Goal: Transaction & Acquisition: Obtain resource

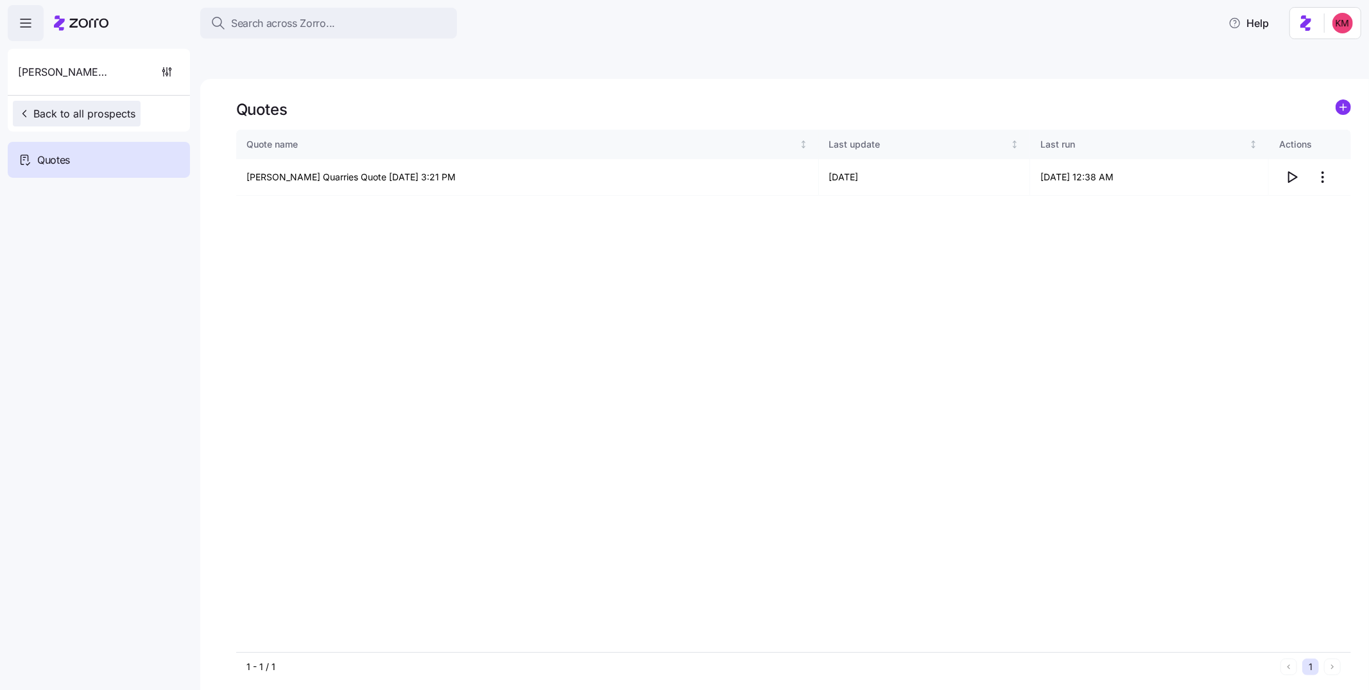
click at [116, 102] on button "Back to all prospects" at bounding box center [77, 114] width 128 height 26
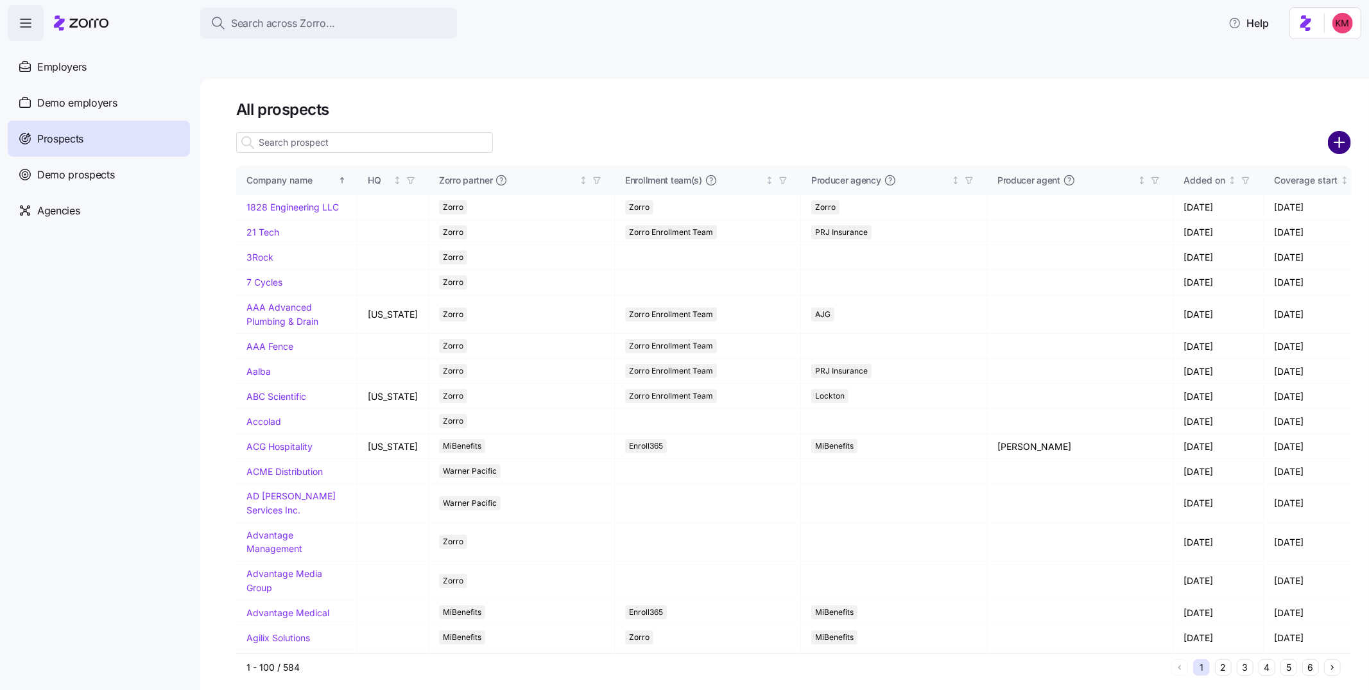
click at [1333, 132] on circle "add icon" at bounding box center [1339, 142] width 21 height 21
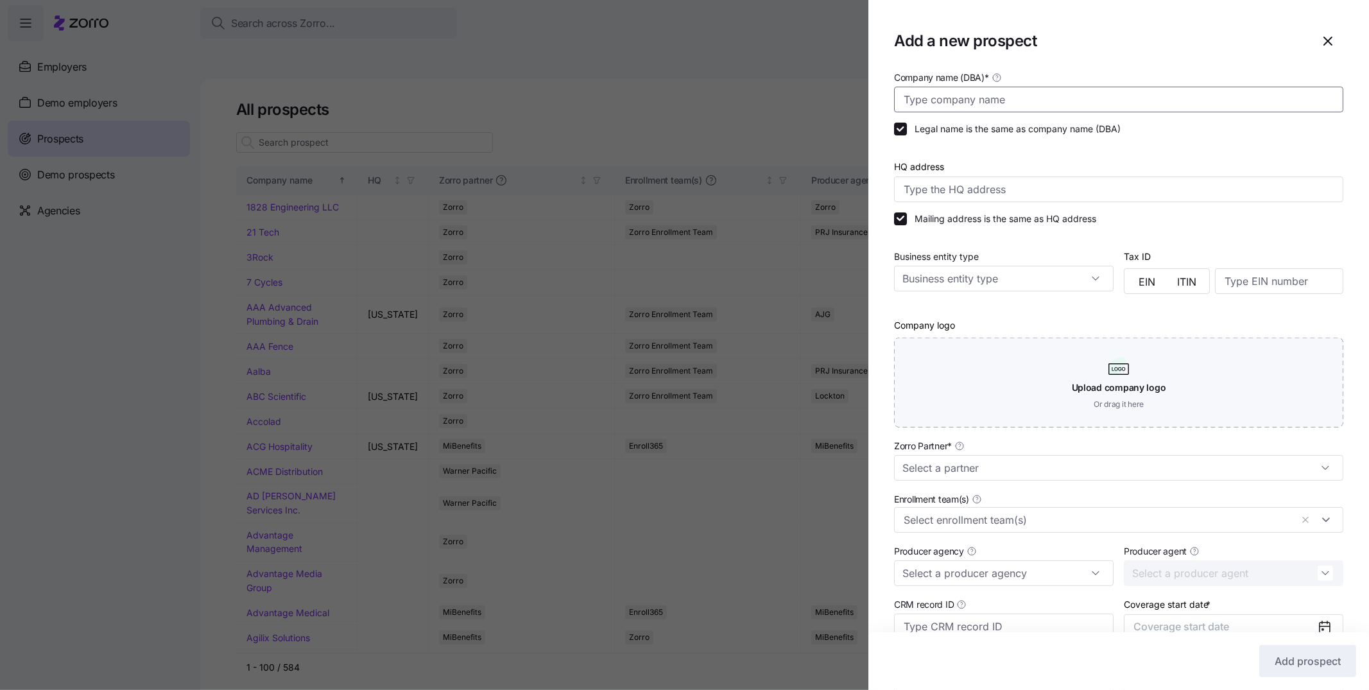
click at [960, 102] on input "Company name (DBA) *" at bounding box center [1118, 100] width 449 height 26
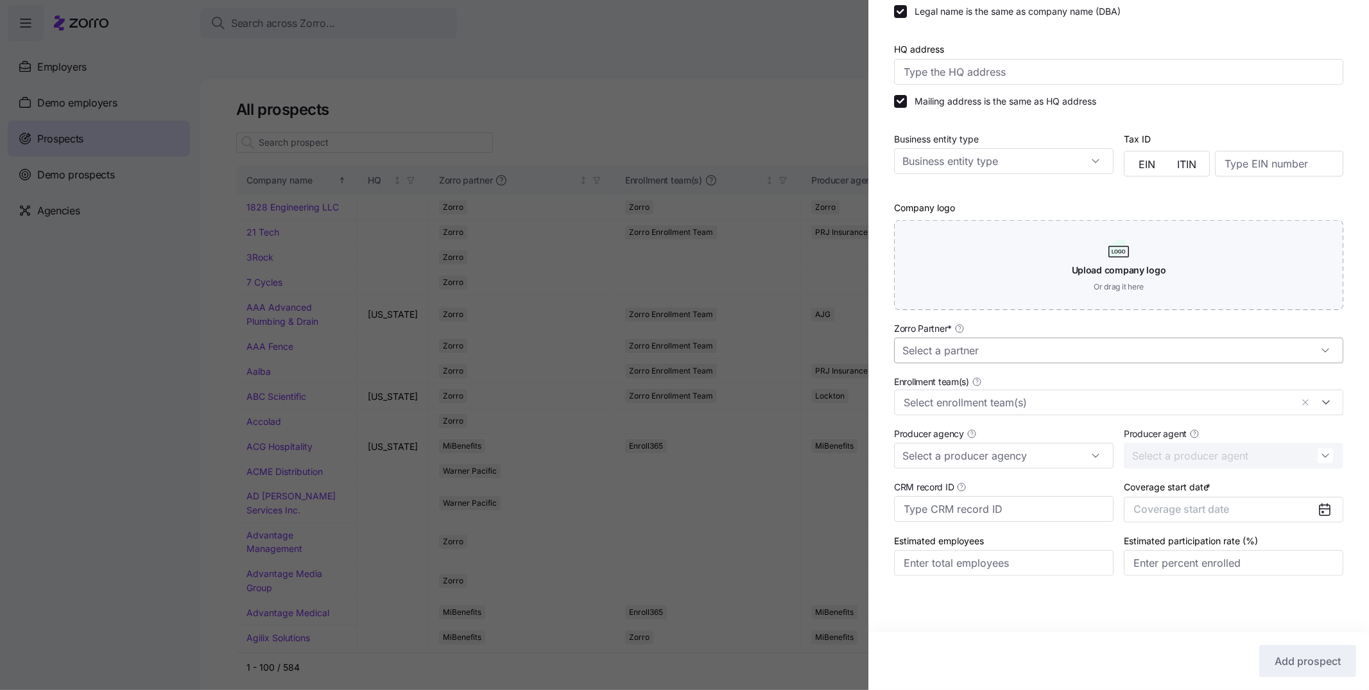
type input "Aripack"
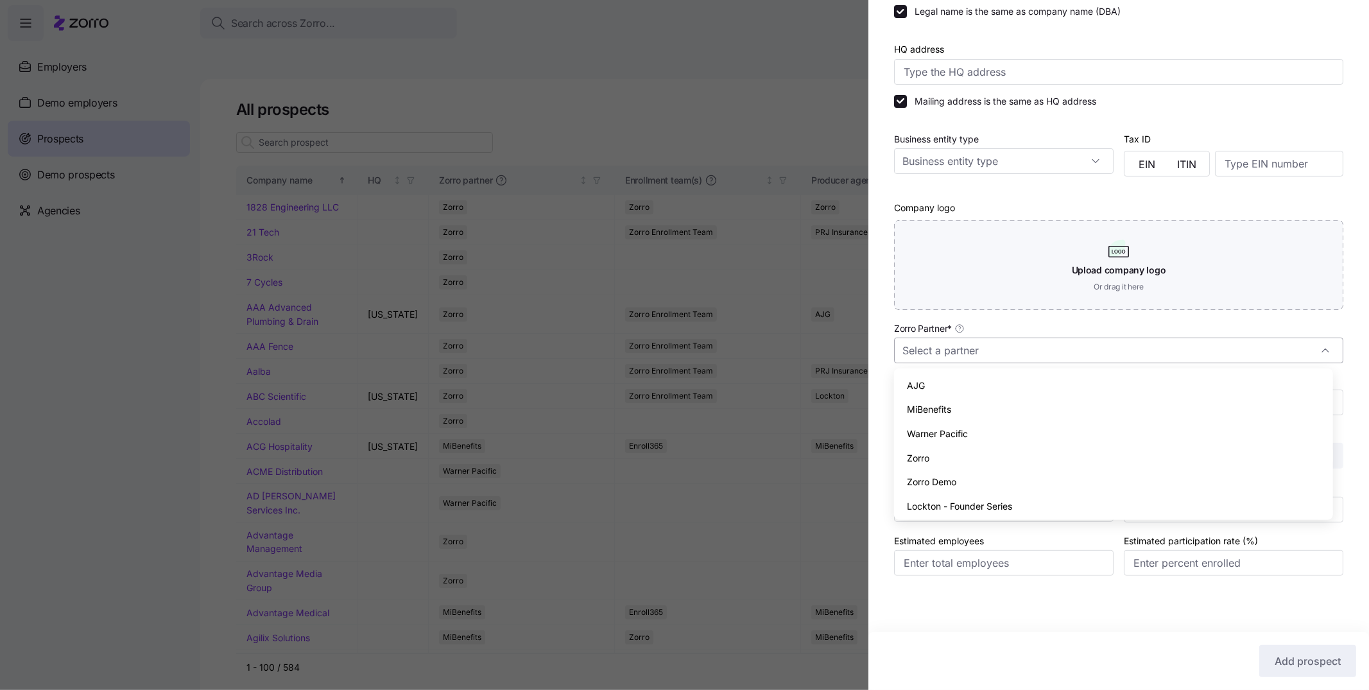
click at [969, 343] on input "Zorro Partner *" at bounding box center [1118, 351] width 449 height 26
click at [966, 453] on div "Zorro" at bounding box center [1113, 458] width 428 height 24
type input "Zorro"
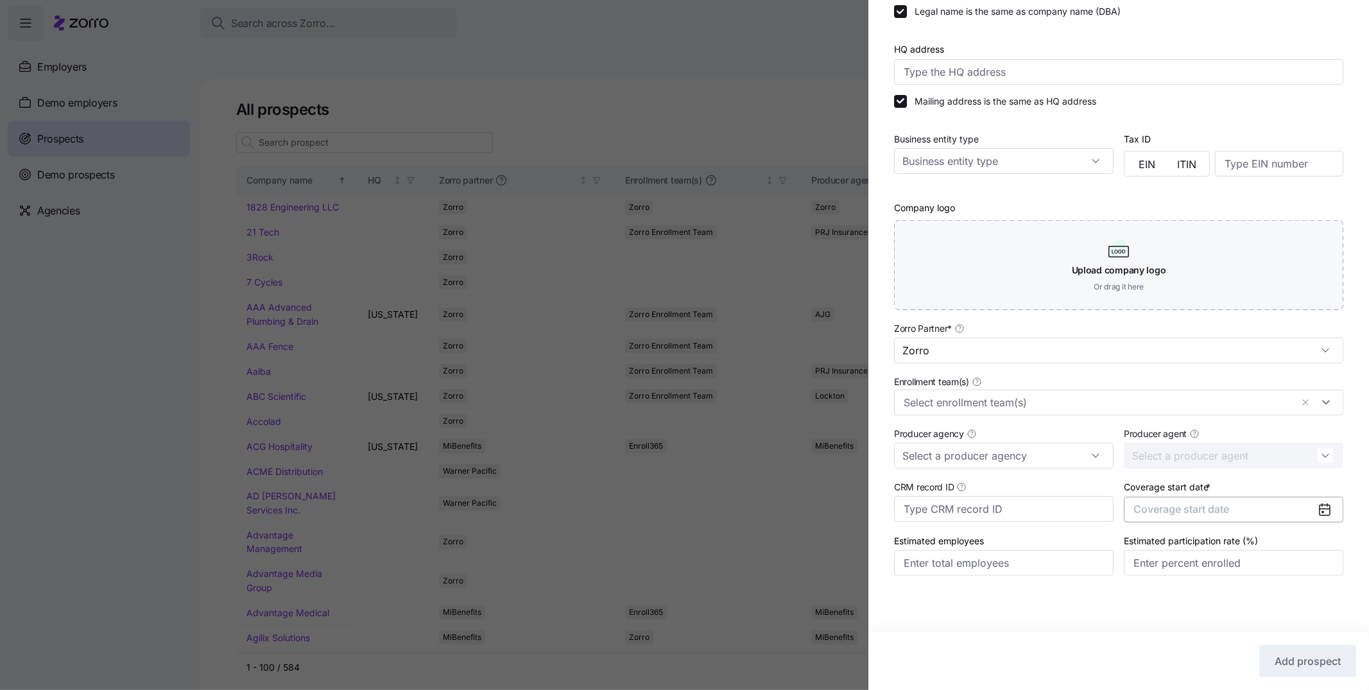
click at [1175, 514] on span "Coverage start date" at bounding box center [1182, 509] width 96 height 13
click at [1224, 666] on button "Nov" at bounding box center [1227, 664] width 64 height 27
click at [1294, 648] on button "Add prospect" at bounding box center [1307, 661] width 97 height 32
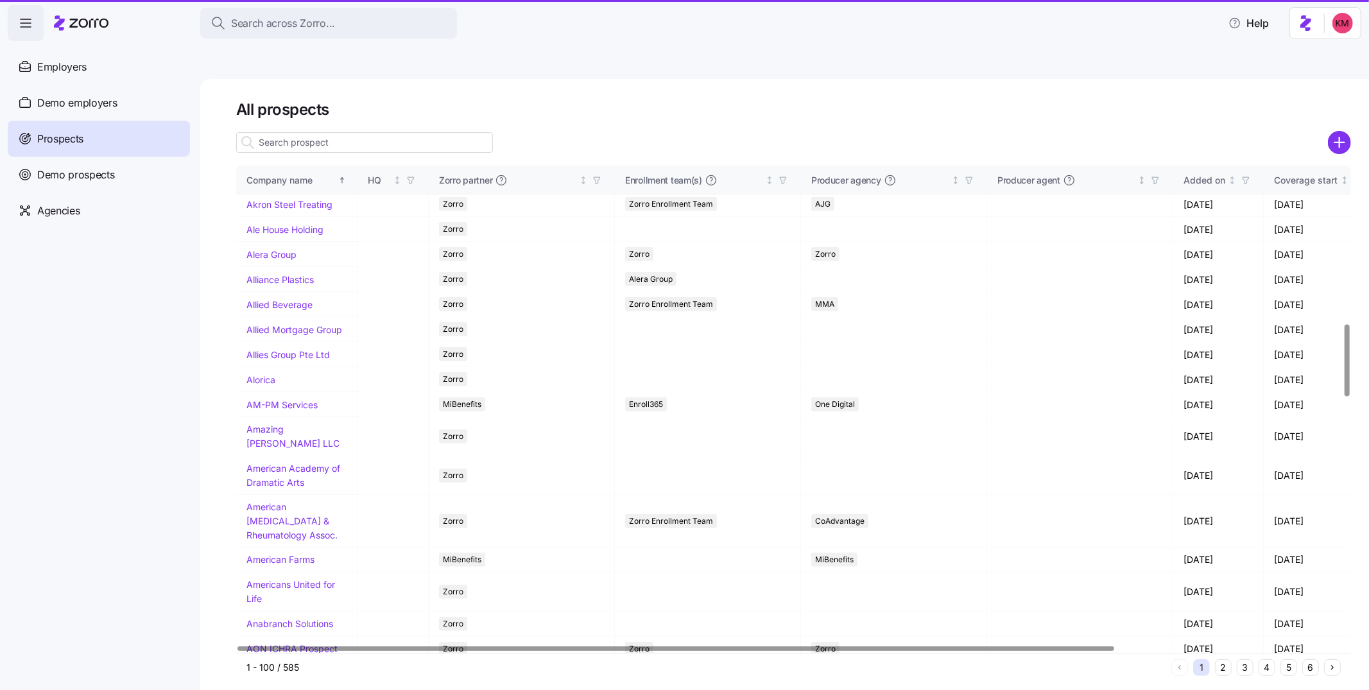
scroll to position [1070, 0]
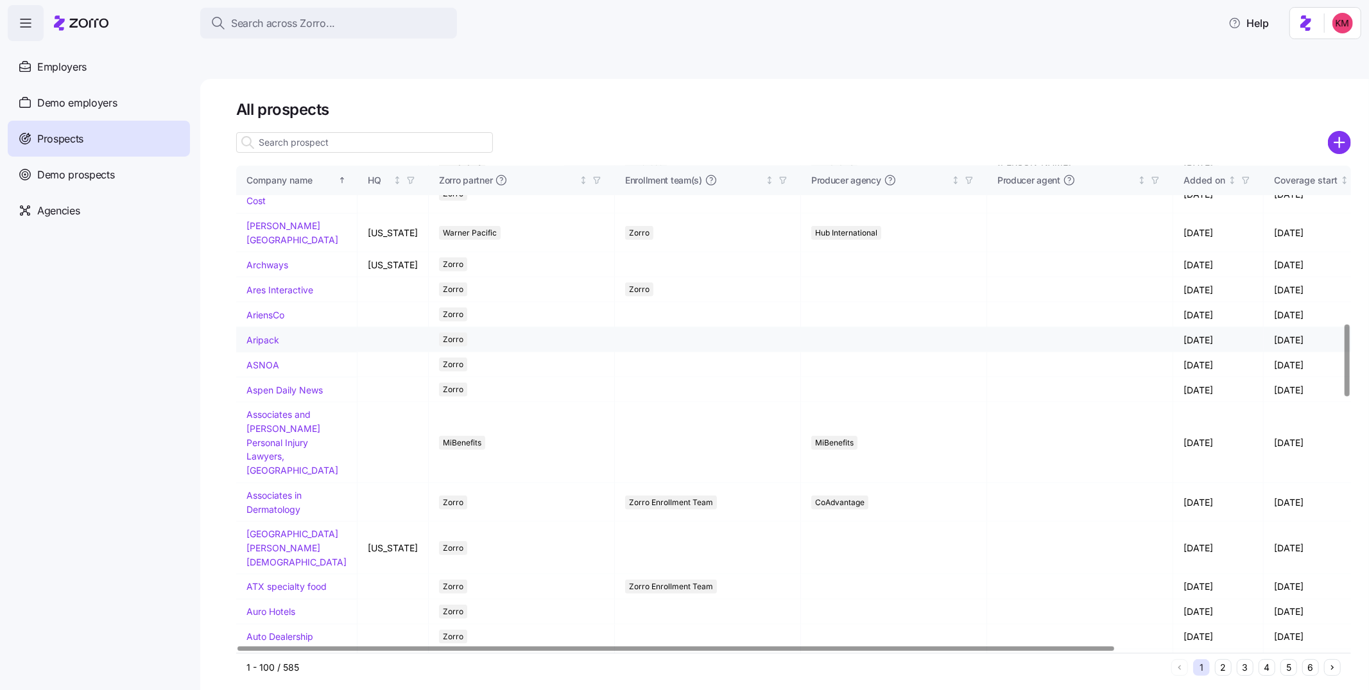
click at [262, 345] on link "Aripack" at bounding box center [263, 339] width 33 height 11
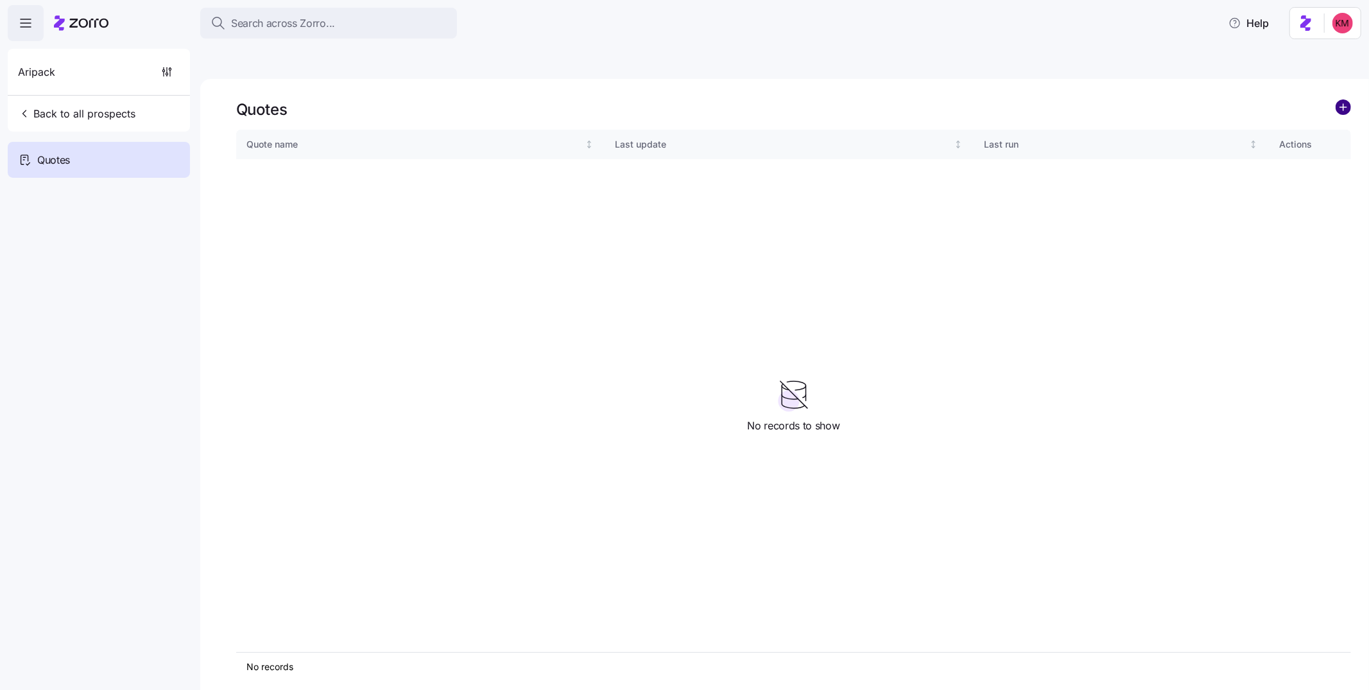
click at [1351, 100] on circle "add icon" at bounding box center [1343, 107] width 14 height 14
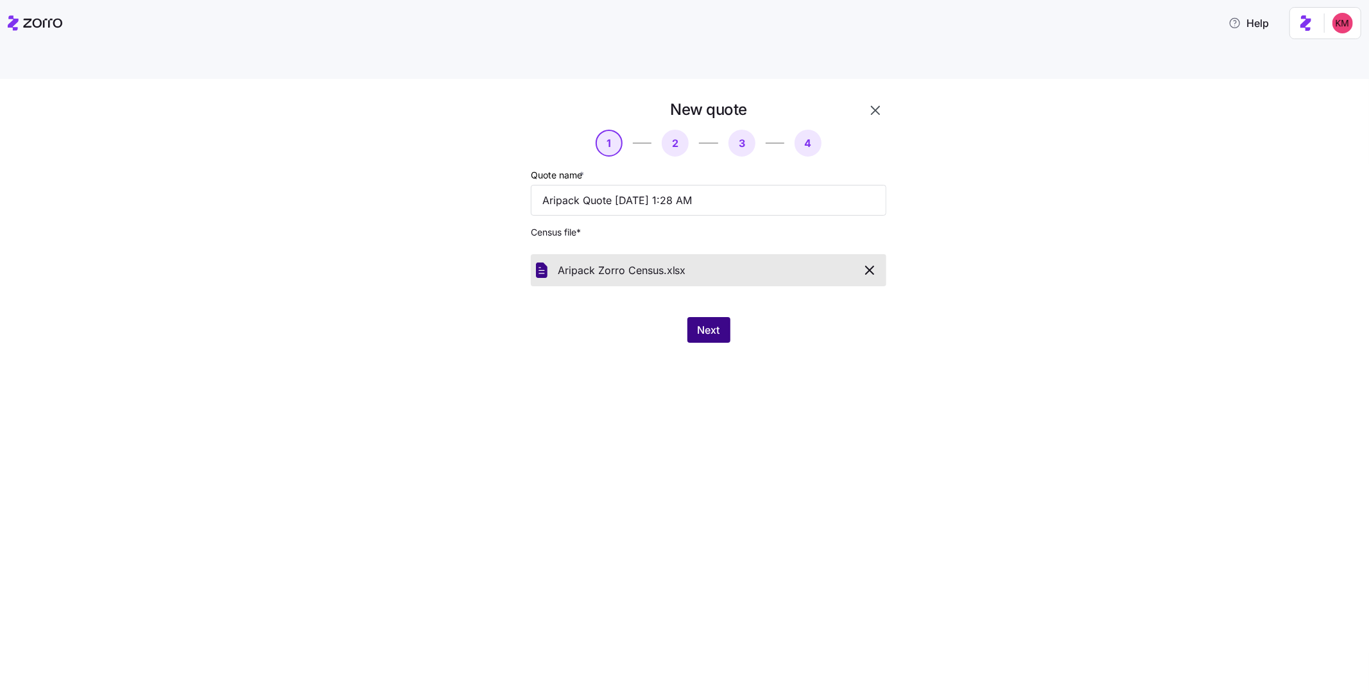
click at [711, 322] on span "Next" at bounding box center [709, 329] width 22 height 15
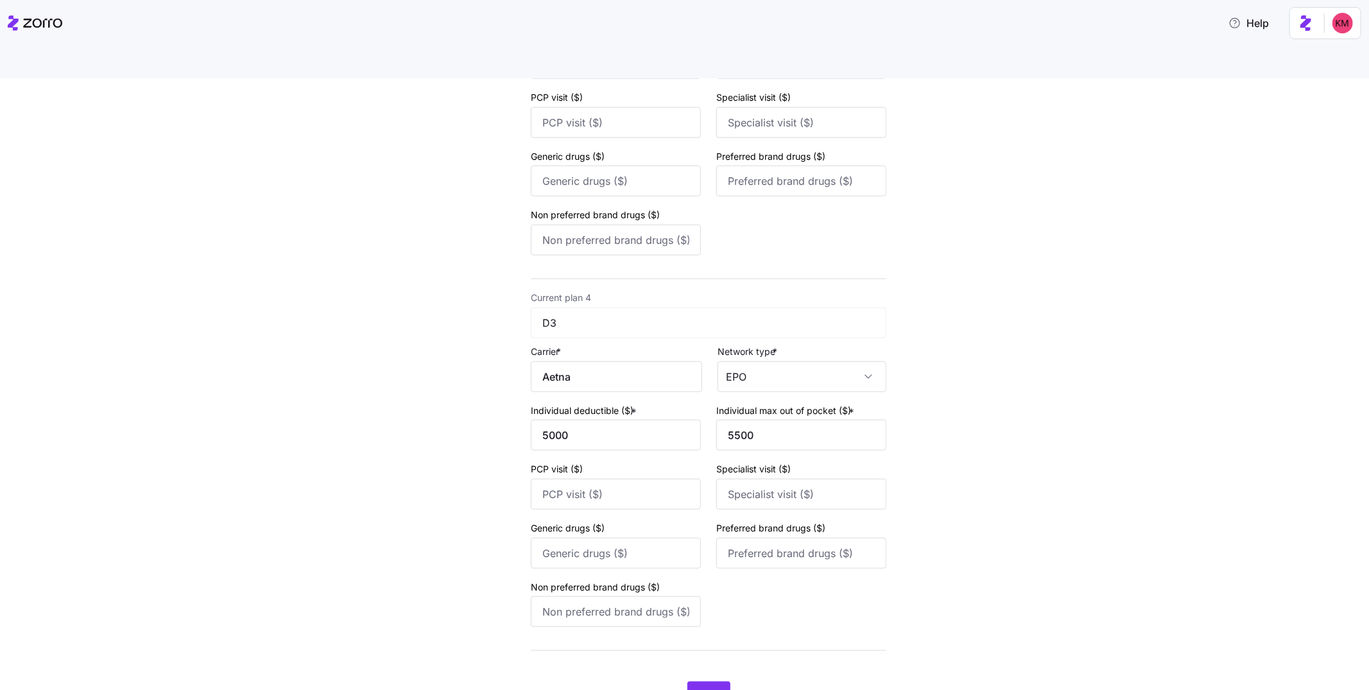
scroll to position [1055, 0]
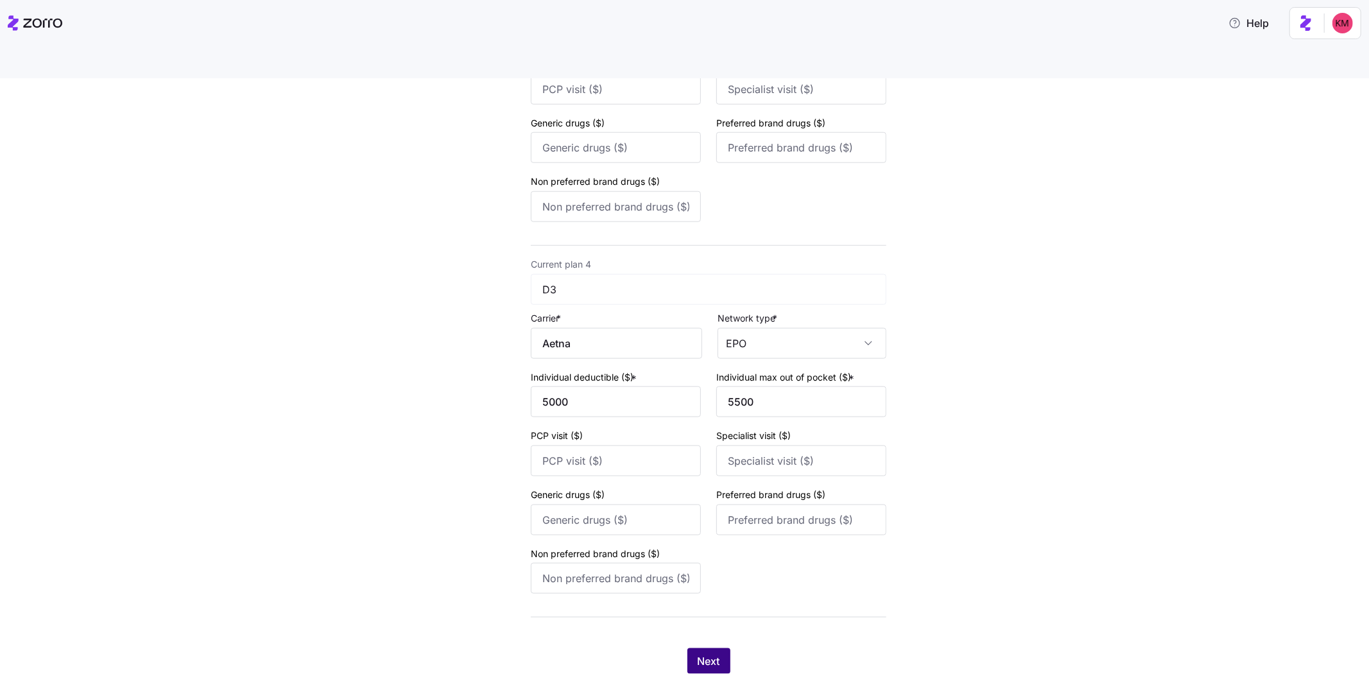
click at [698, 653] on span "Next" at bounding box center [709, 660] width 22 height 15
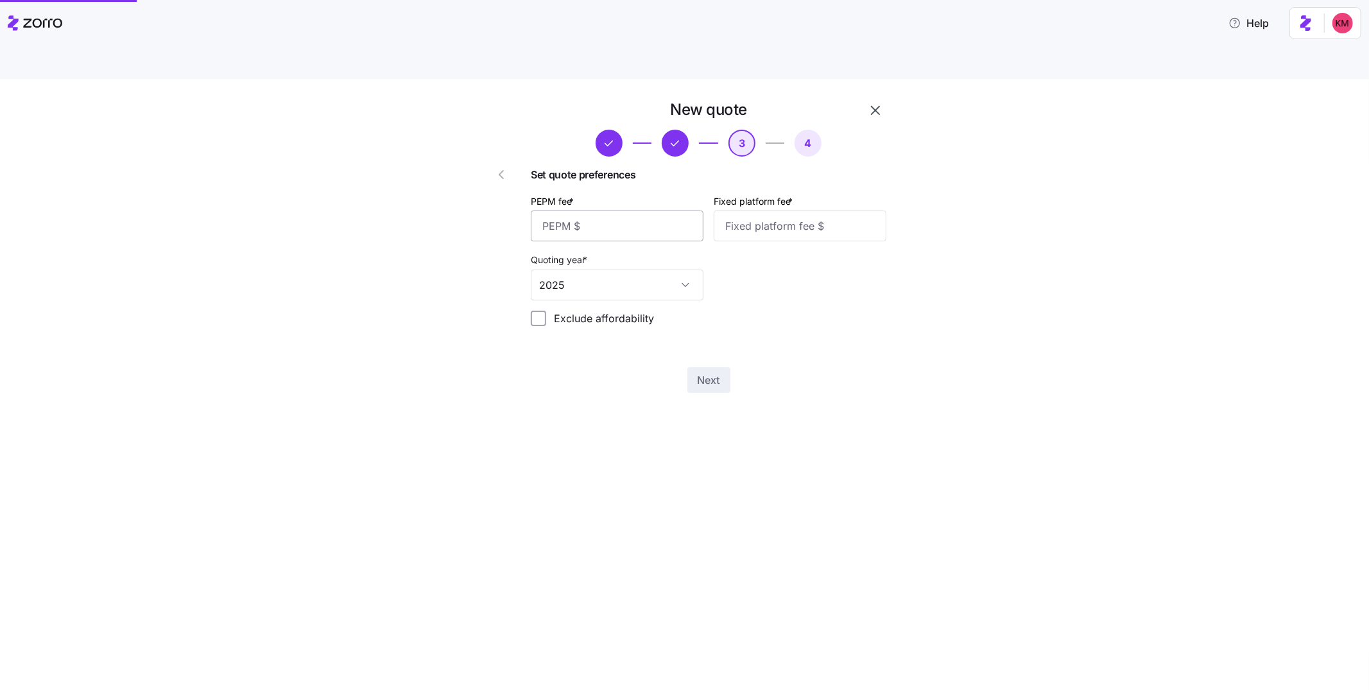
scroll to position [0, 0]
click at [565, 211] on input "PEPM fee *" at bounding box center [617, 226] width 173 height 31
type input "20"
type input "1000"
click at [718, 365] on div "New quote 3 4 Set quote preferences PEPM fee * 20 Fixed platform fee * 1000 Quo…" at bounding box center [693, 253] width 449 height 309
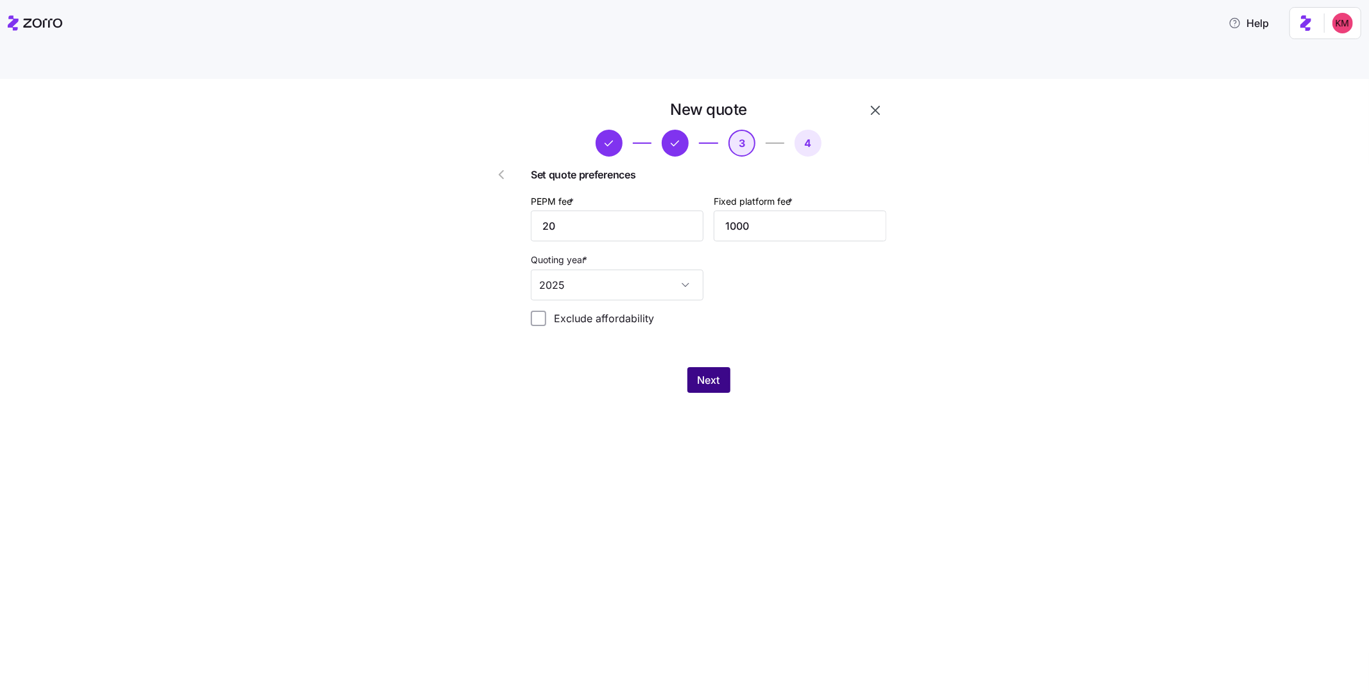
click at [715, 372] on span "Next" at bounding box center [709, 379] width 22 height 15
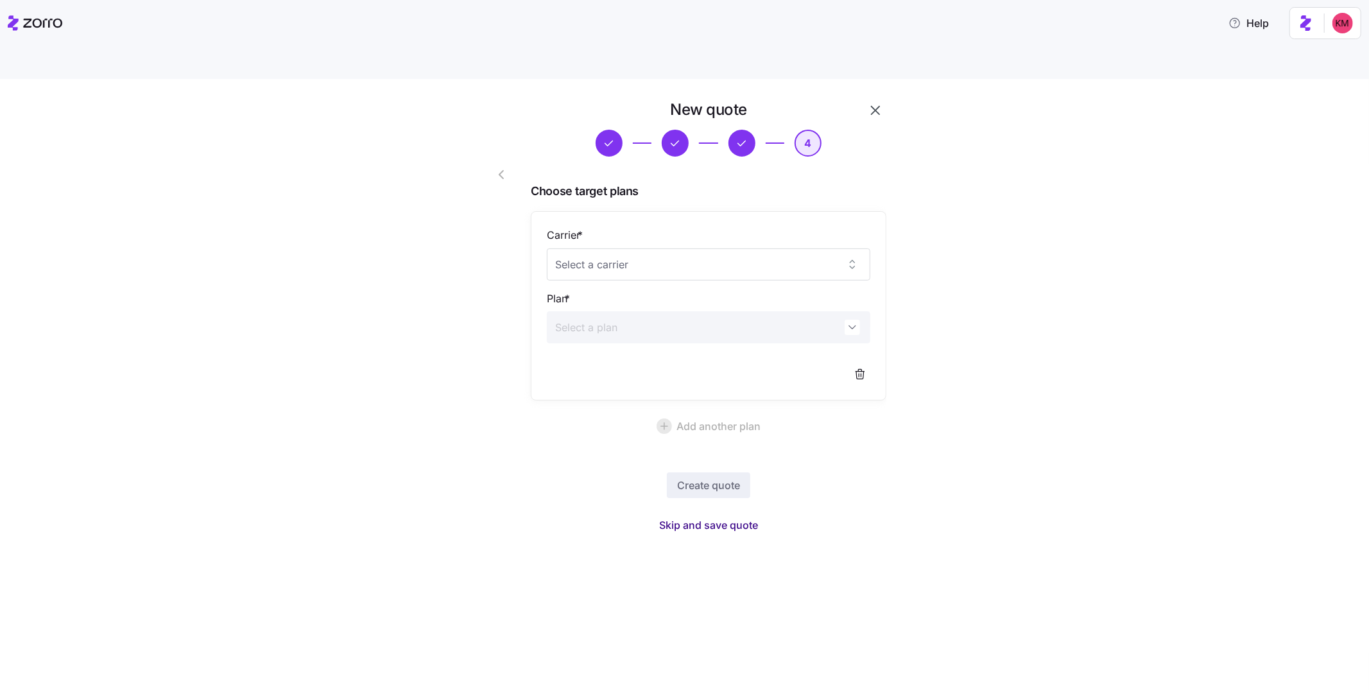
click at [684, 514] on button "Skip and save quote" at bounding box center [708, 525] width 119 height 23
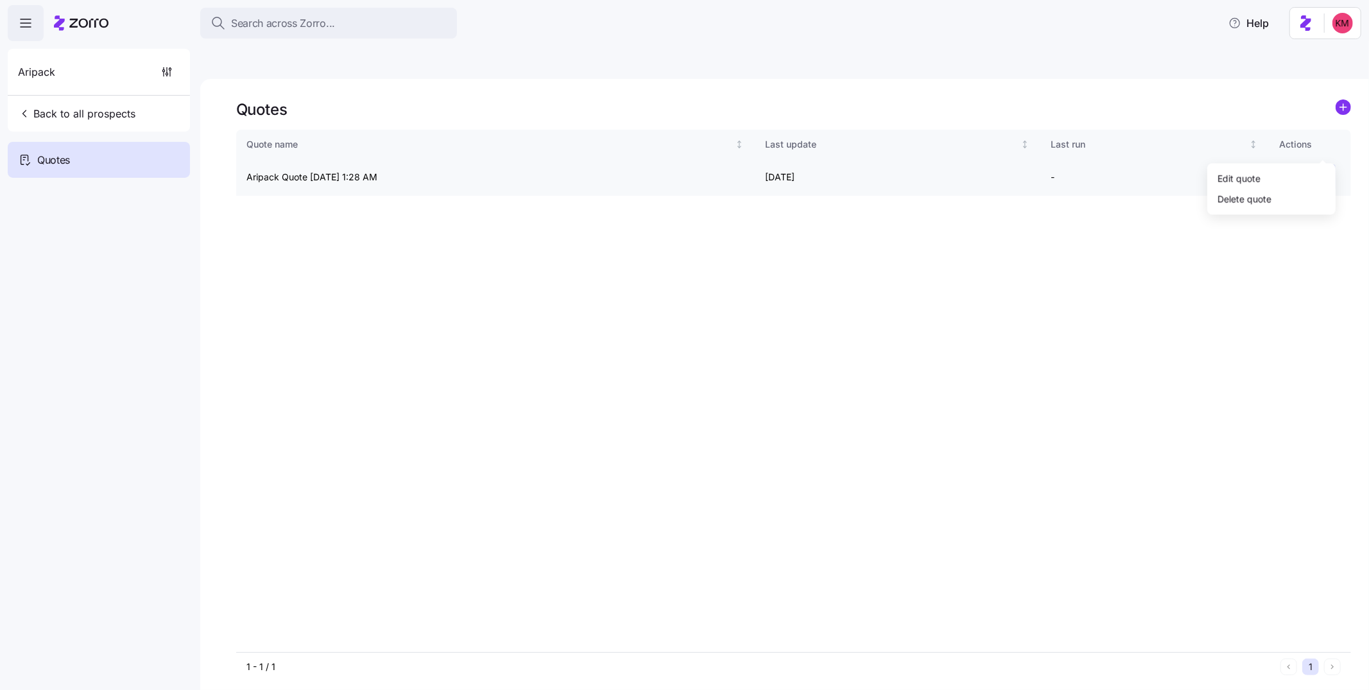
click at [1324, 144] on html "Search across Zorro... Help Aripack Back to all prospects Quotes - new Quotes Q…" at bounding box center [684, 405] width 1369 height 811
click at [1276, 177] on div "Edit quote" at bounding box center [1272, 178] width 118 height 21
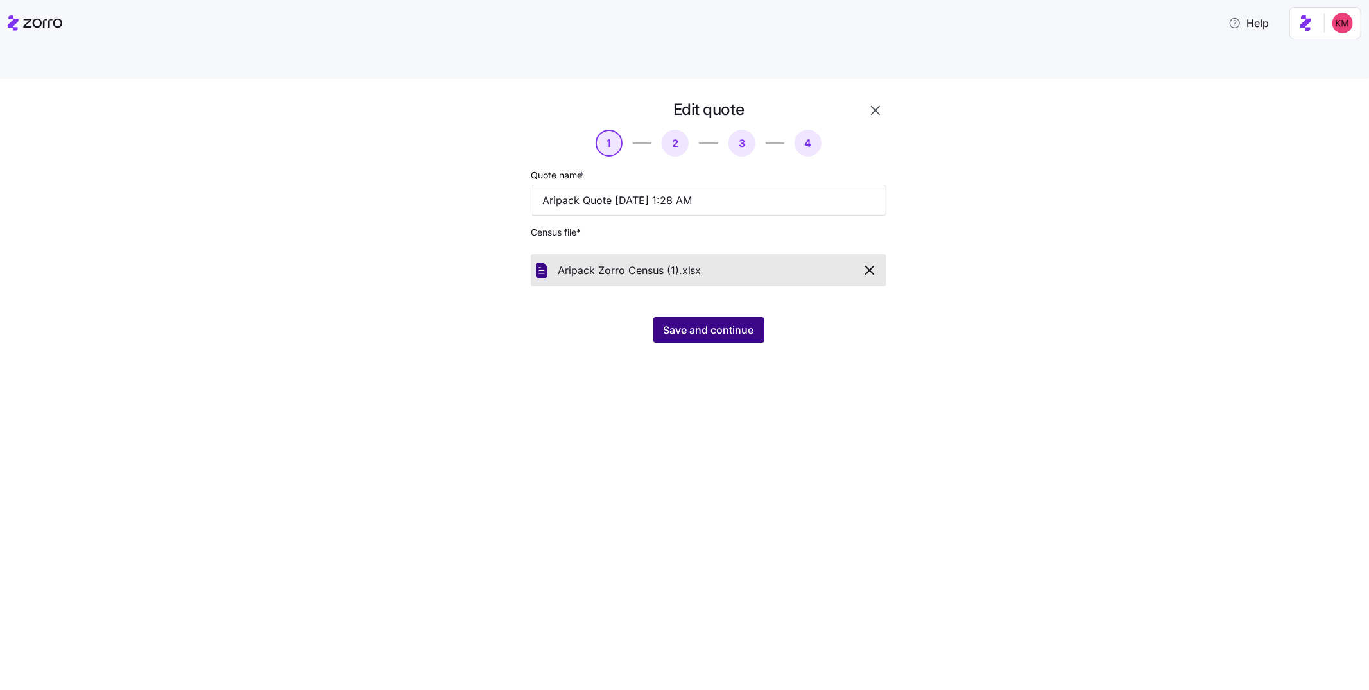
drag, startPoint x: 826, startPoint y: 366, endPoint x: 744, endPoint y: 305, distance: 102.3
click at [826, 366] on div "Edit quote 1 2 3 4 Quote name * Aripack Quote 08/28/2025 1:28 AM Census file * …" at bounding box center [684, 399] width 1369 height 641
click at [744, 322] on span "Save and continue" at bounding box center [709, 329] width 91 height 15
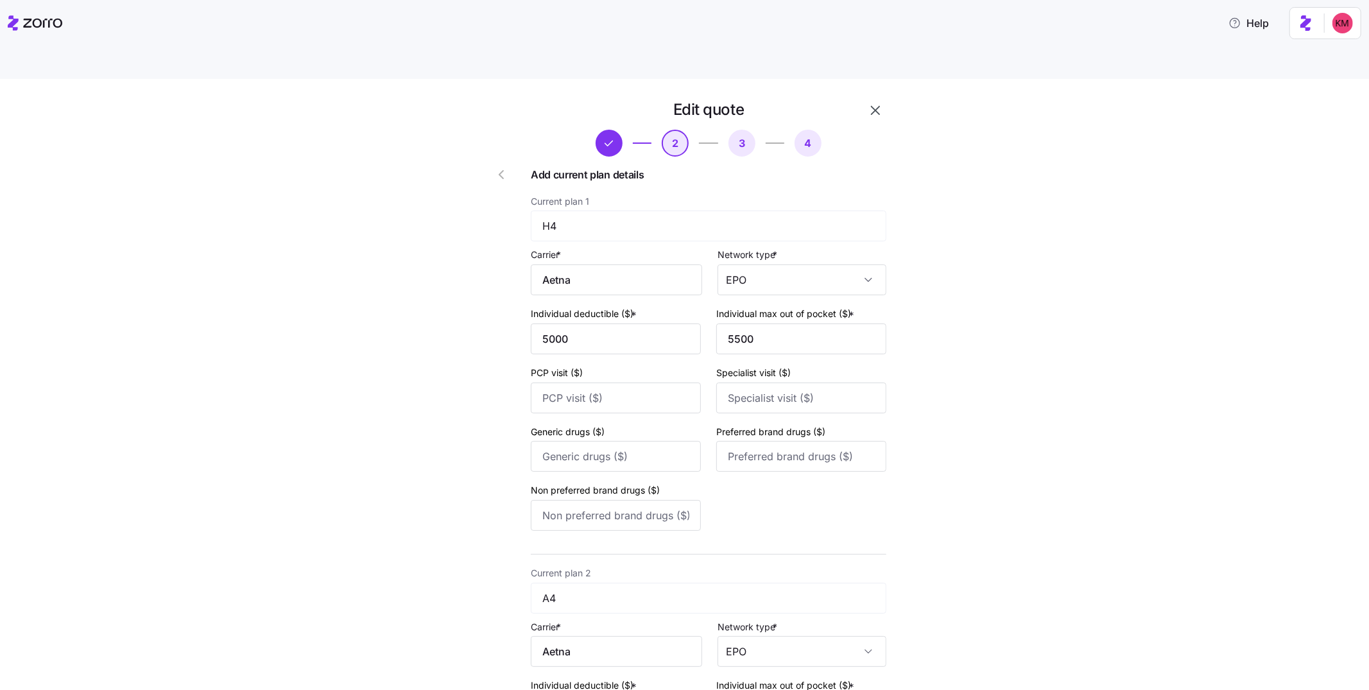
type input "0"
type input "2000"
type input "6500"
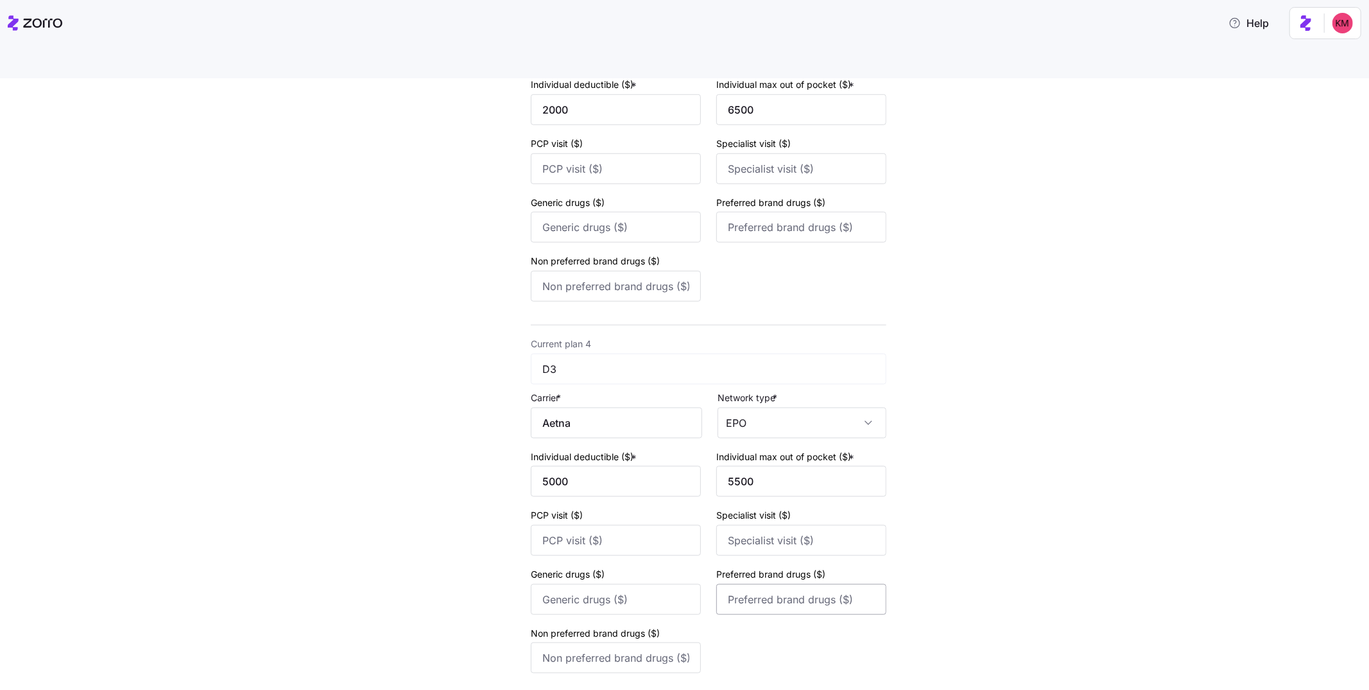
scroll to position [1055, 0]
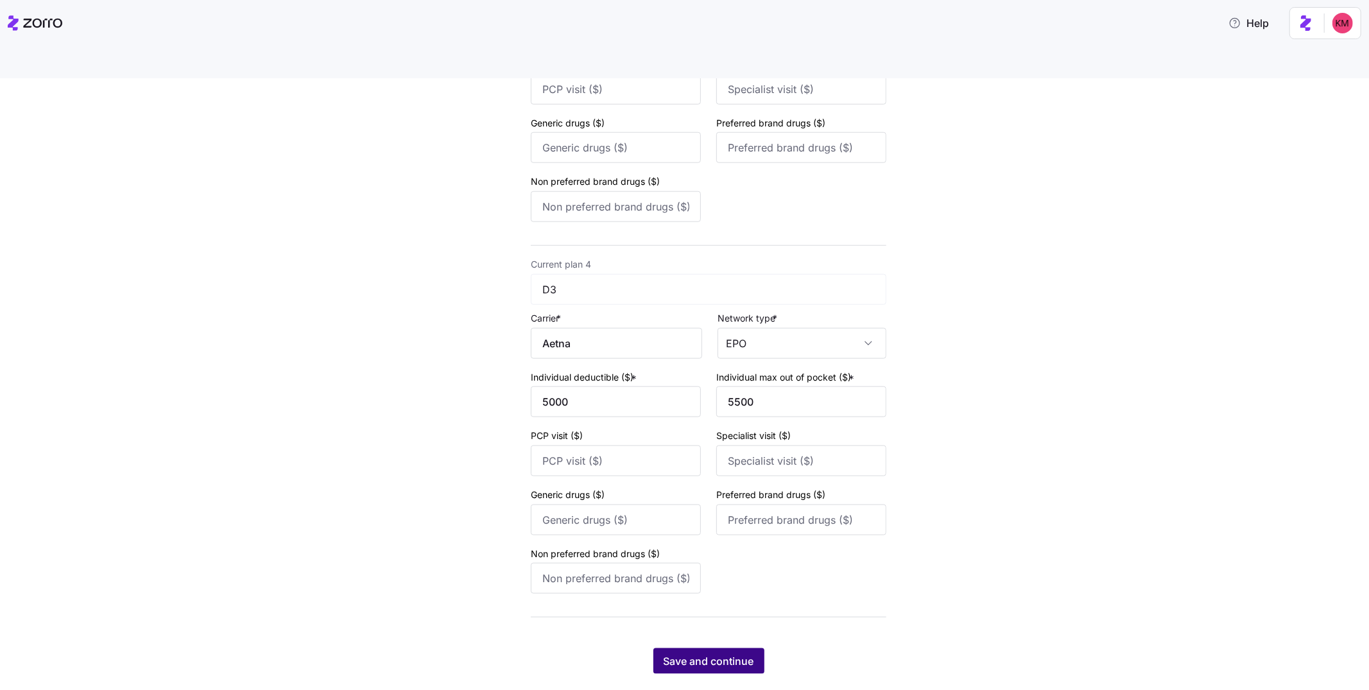
click at [721, 653] on span "Save and continue" at bounding box center [709, 660] width 91 height 15
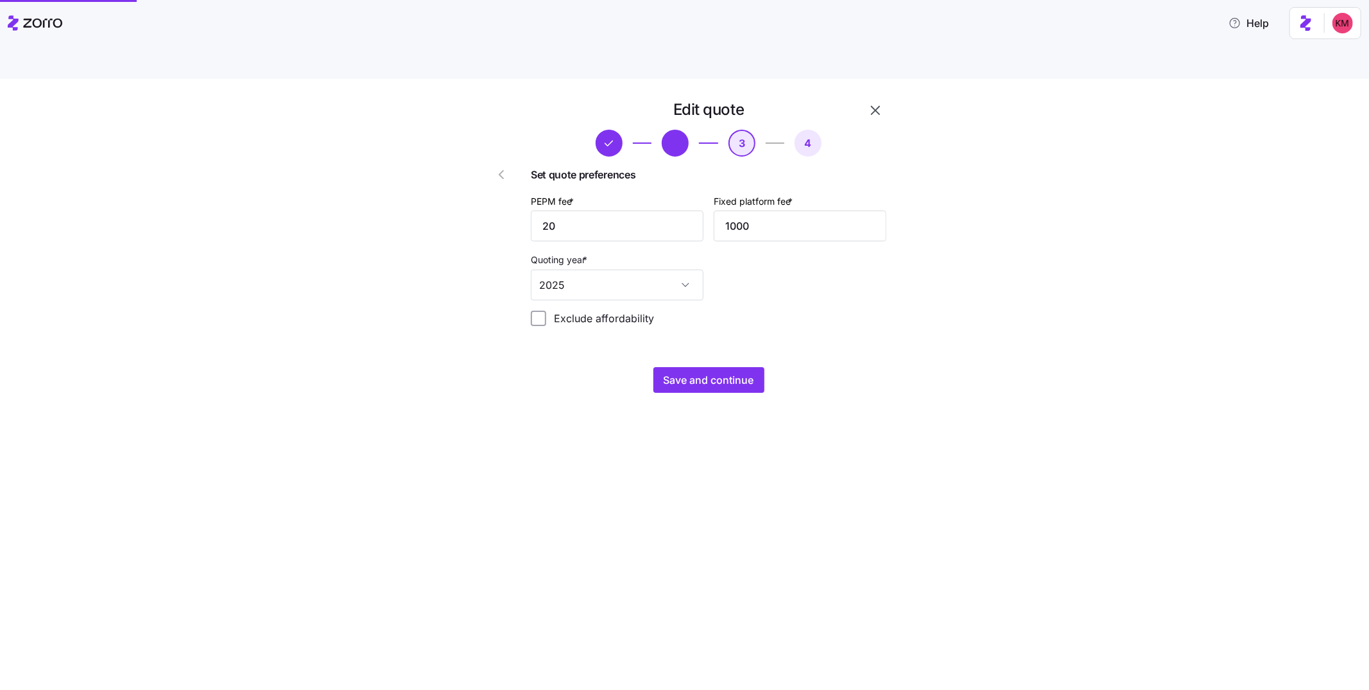
scroll to position [0, 0]
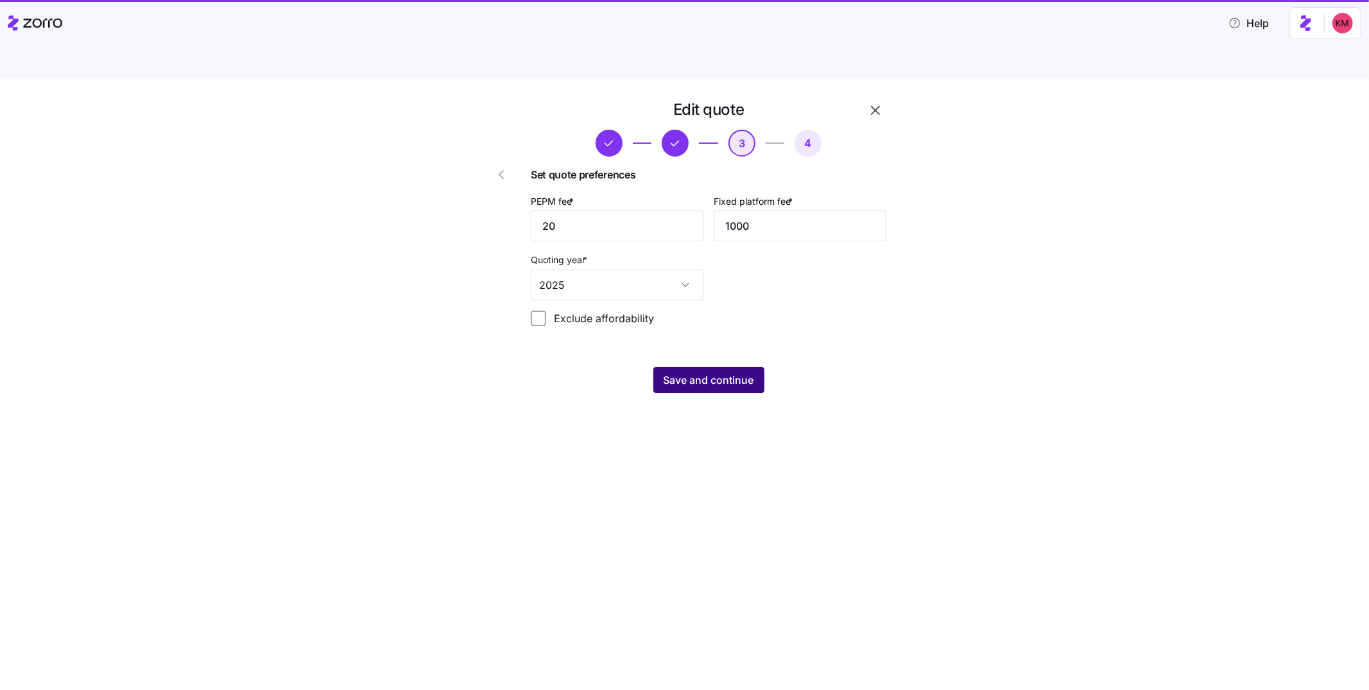
click at [707, 367] on button "Save and continue" at bounding box center [708, 380] width 111 height 26
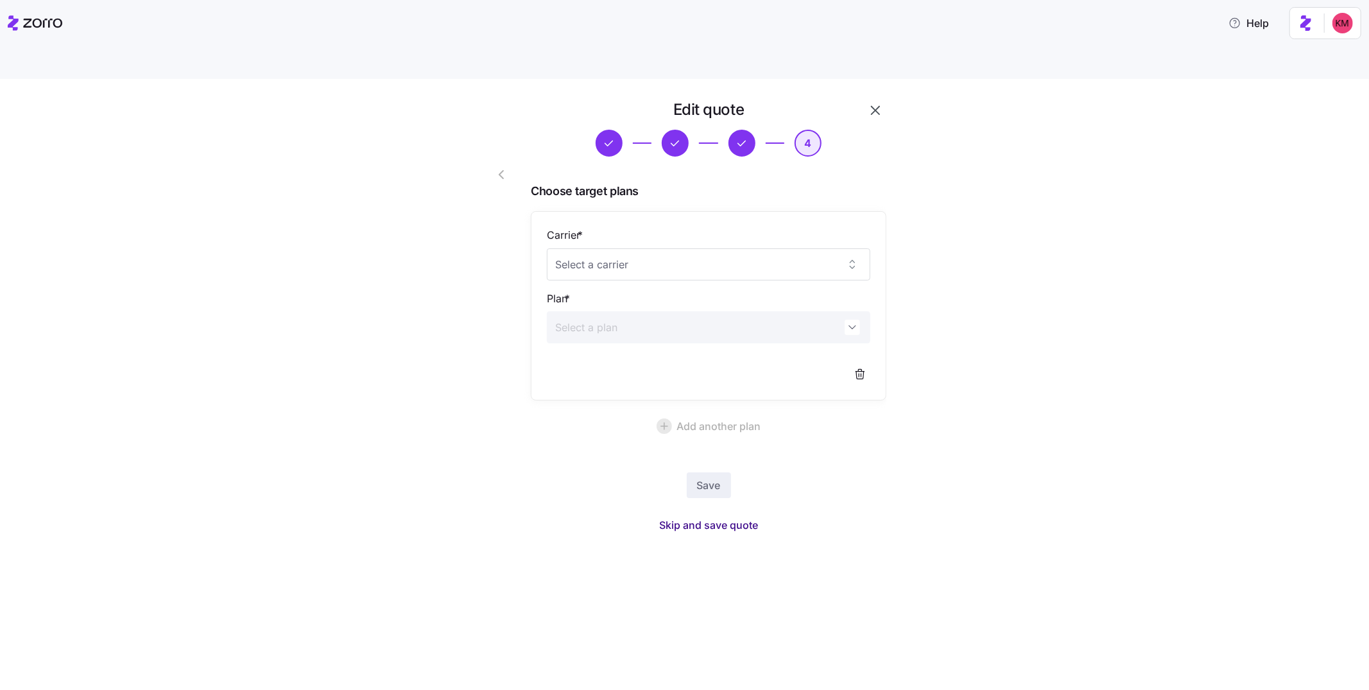
click at [691, 517] on span "Skip and save quote" at bounding box center [708, 524] width 99 height 15
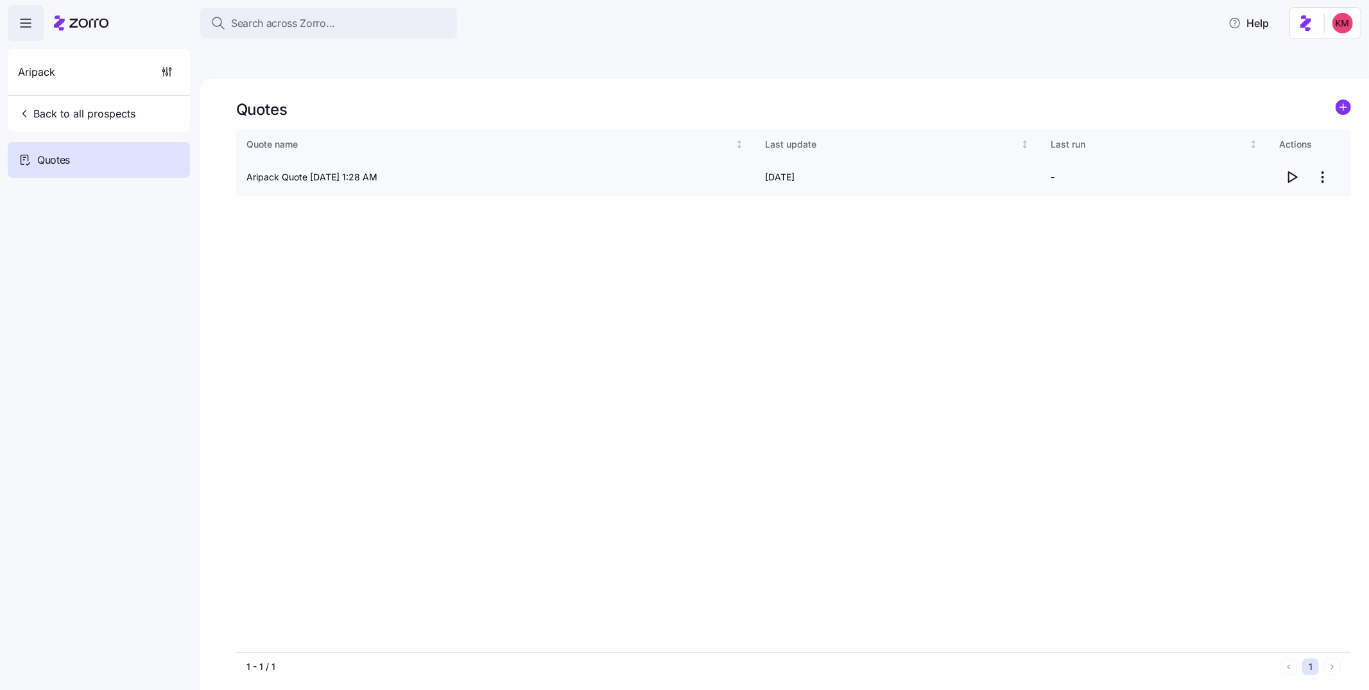
click at [1286, 169] on icon "button" at bounding box center [1292, 176] width 15 height 15
click at [98, 113] on span "Back to all prospects" at bounding box center [76, 113] width 117 height 15
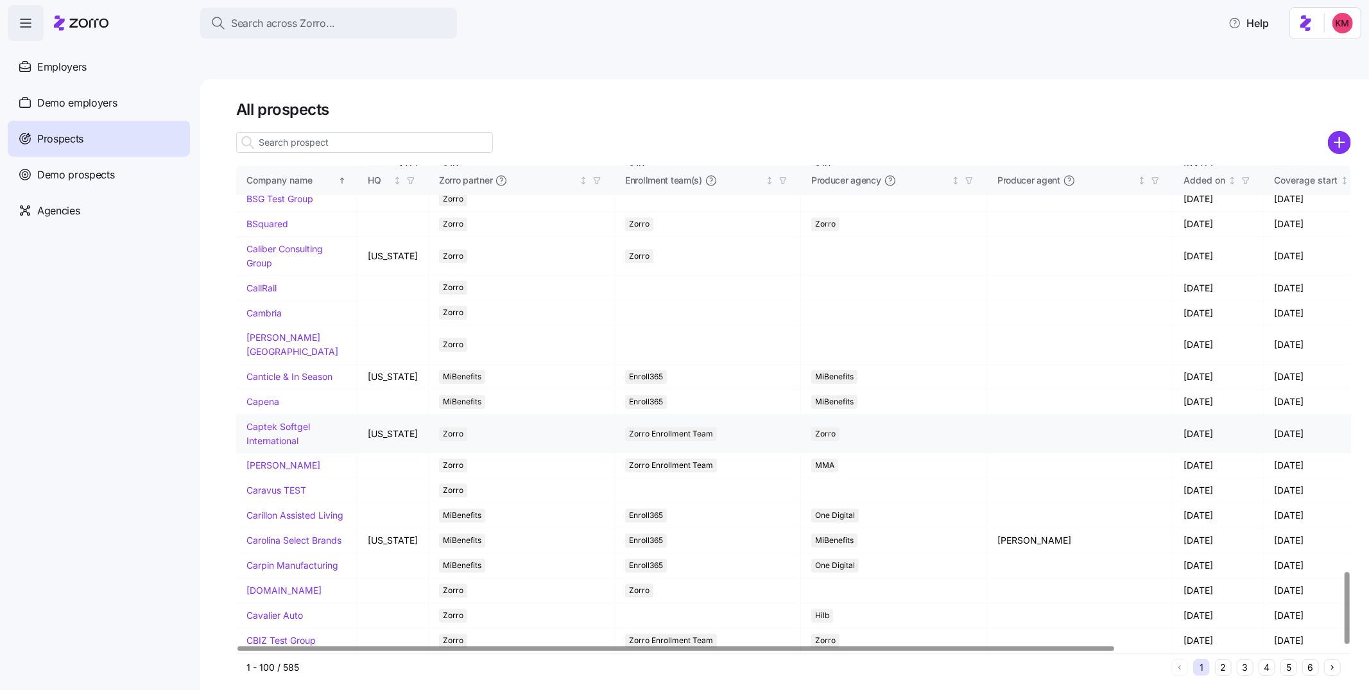
scroll to position [2751, 0]
click at [1217, 659] on button "2" at bounding box center [1223, 667] width 17 height 17
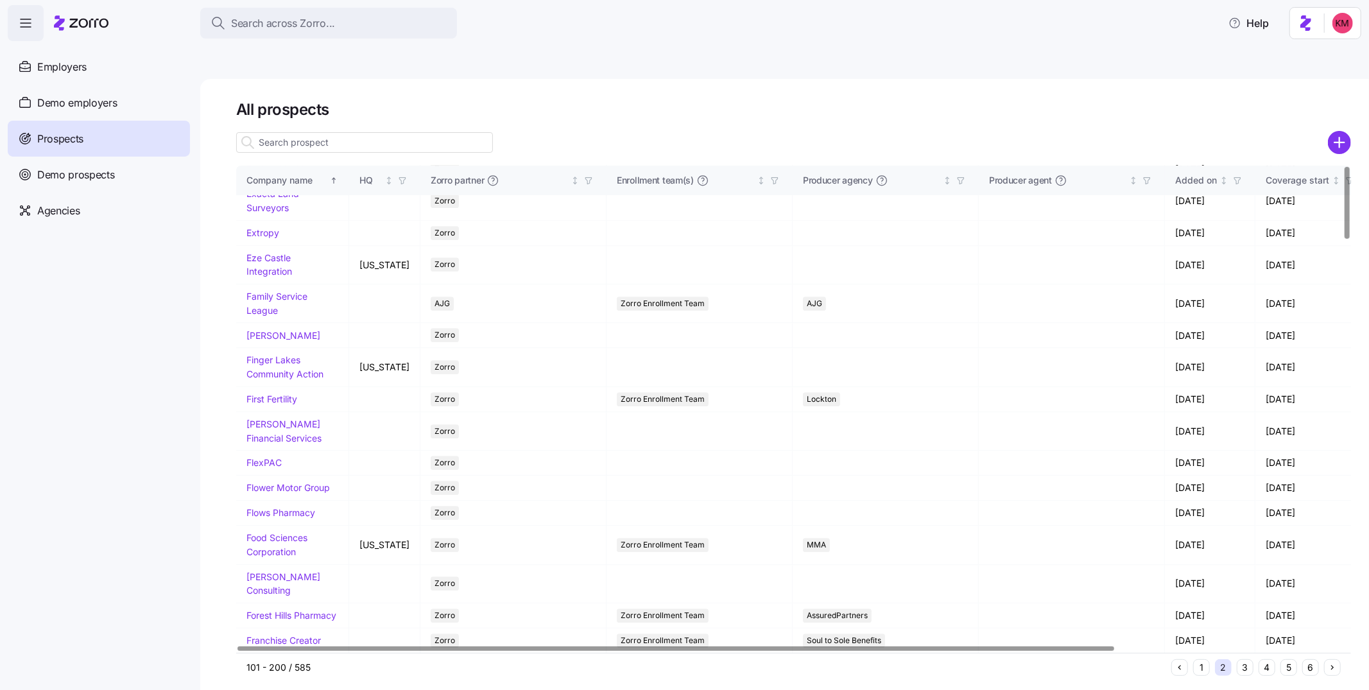
scroll to position [0, 0]
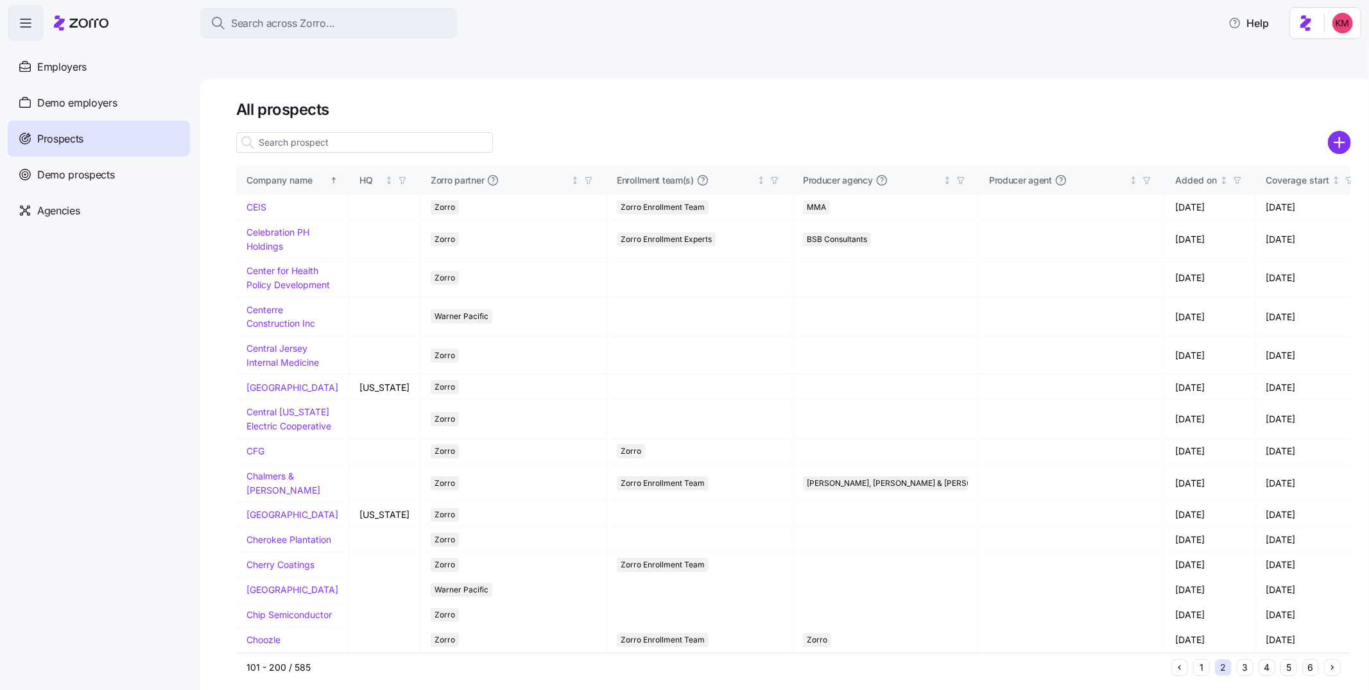
click at [1222, 659] on button "2" at bounding box center [1223, 667] width 17 height 17
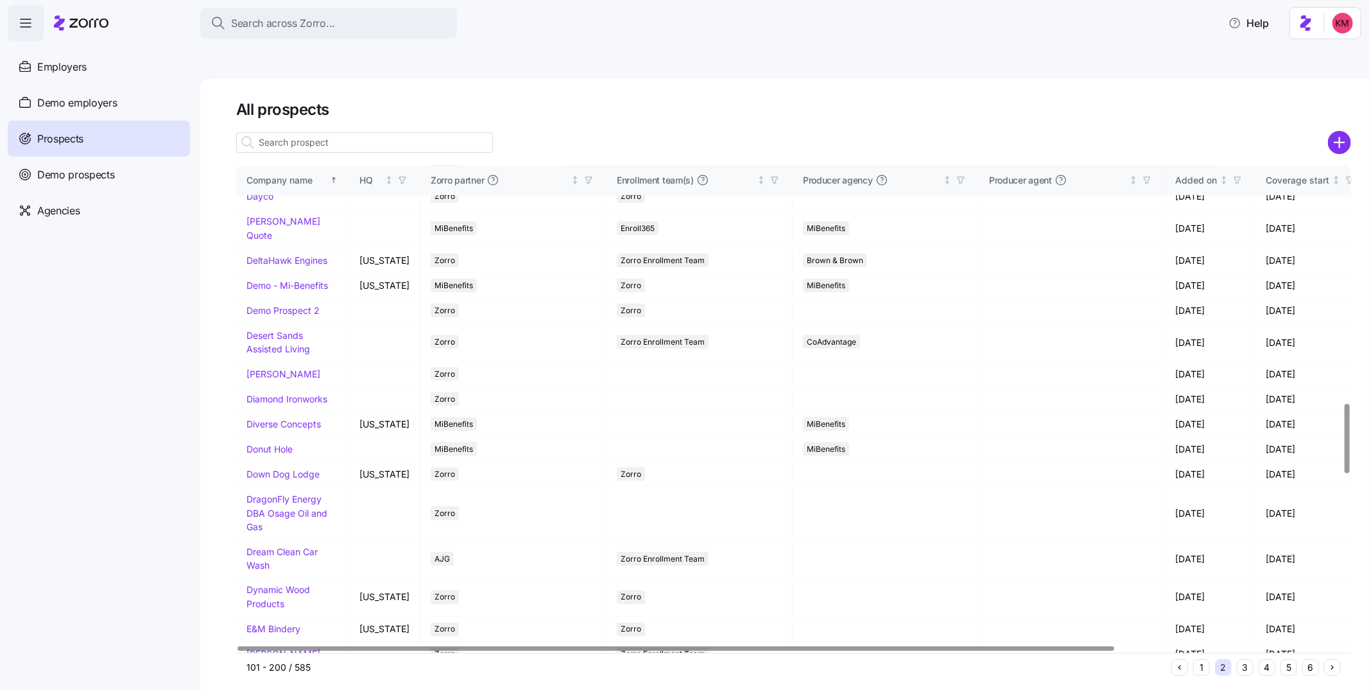
scroll to position [1664, 0]
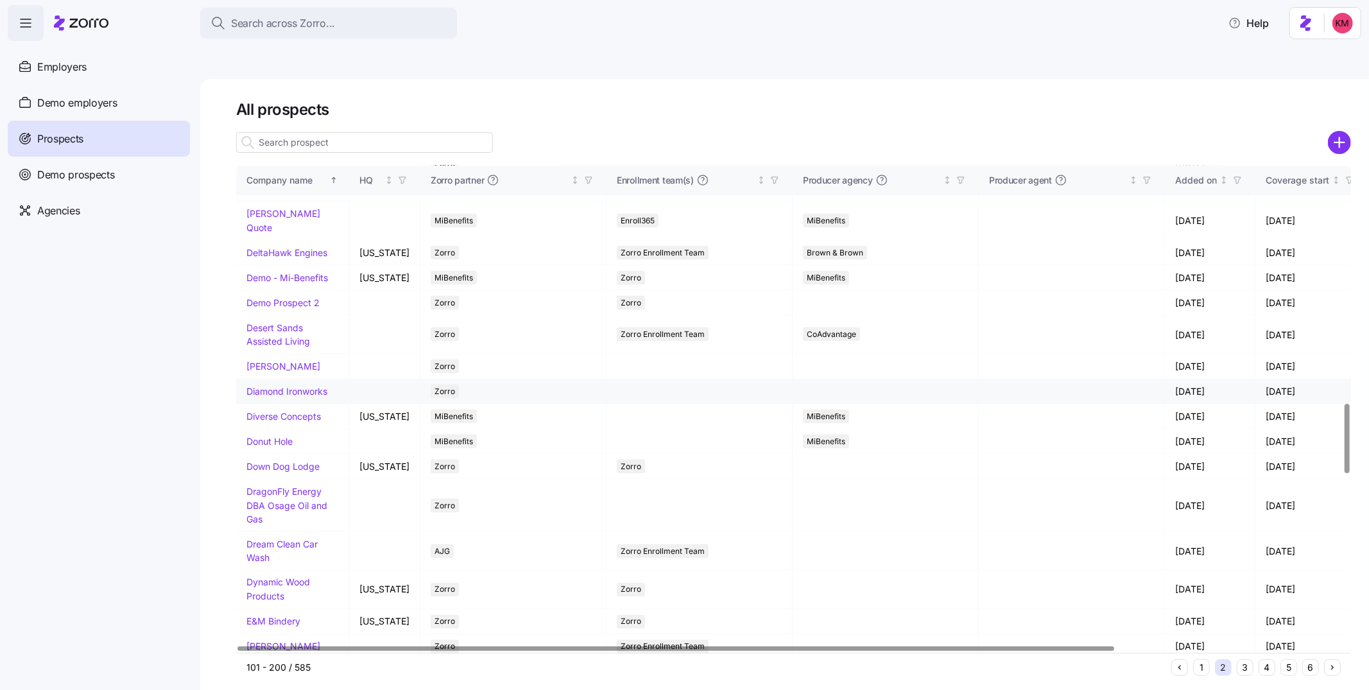
click at [267, 404] on td "Diamond Ironworks" at bounding box center [292, 391] width 113 height 25
click at [268, 397] on link "Diamond Ironworks" at bounding box center [287, 391] width 81 height 11
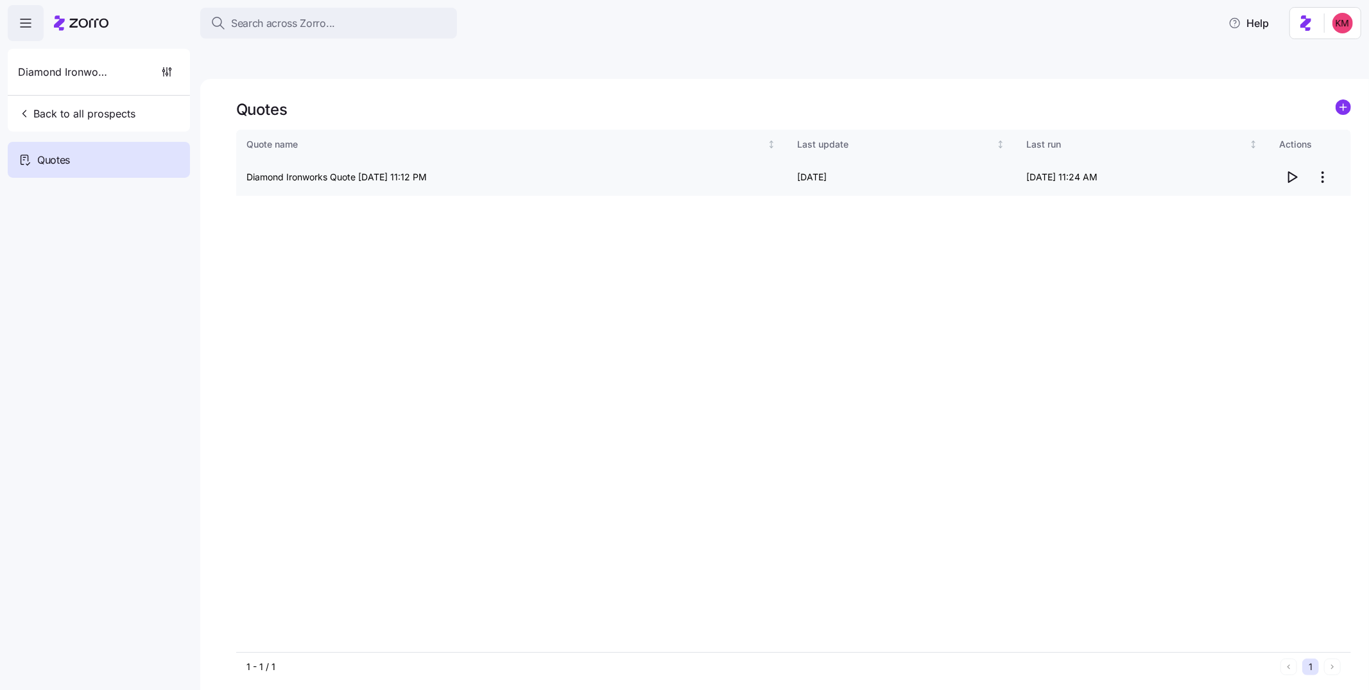
click at [1289, 172] on icon "button" at bounding box center [1293, 177] width 8 height 10
click at [76, 110] on span "Back to all prospects" at bounding box center [76, 113] width 117 height 15
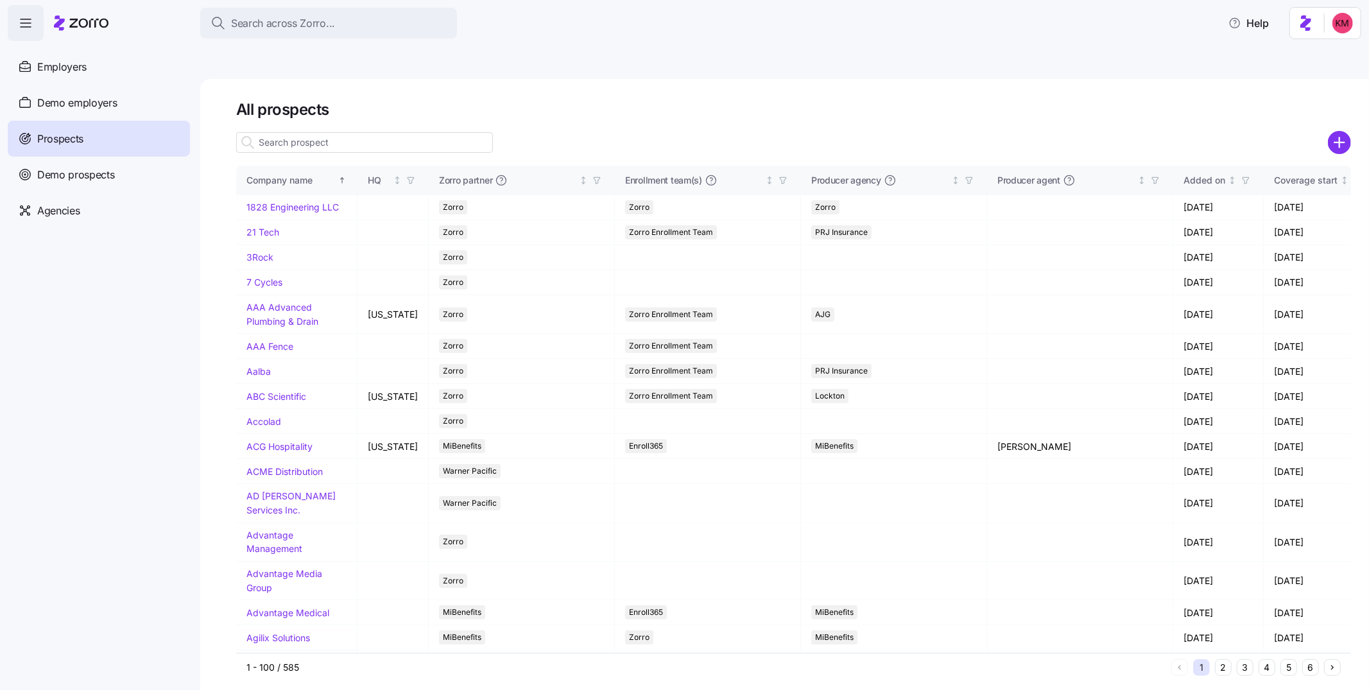
click at [394, 132] on input at bounding box center [364, 142] width 257 height 21
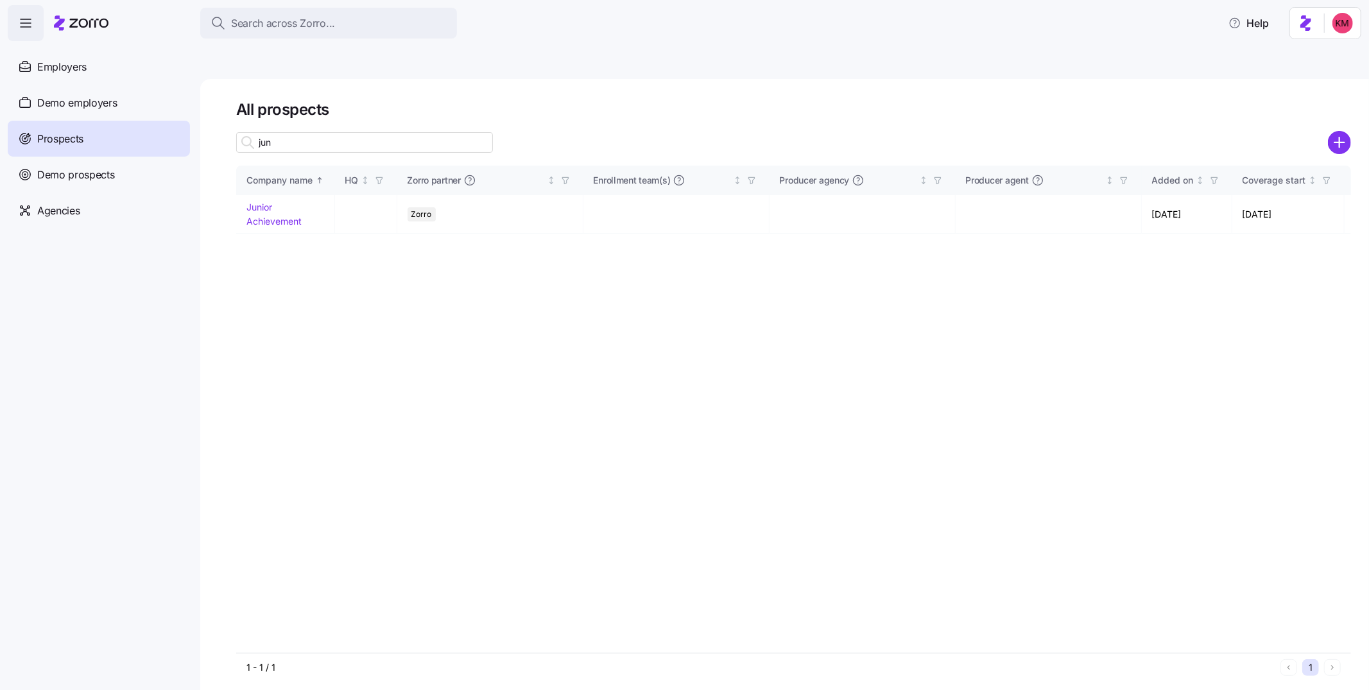
click at [395, 132] on input "jun" at bounding box center [364, 142] width 257 height 21
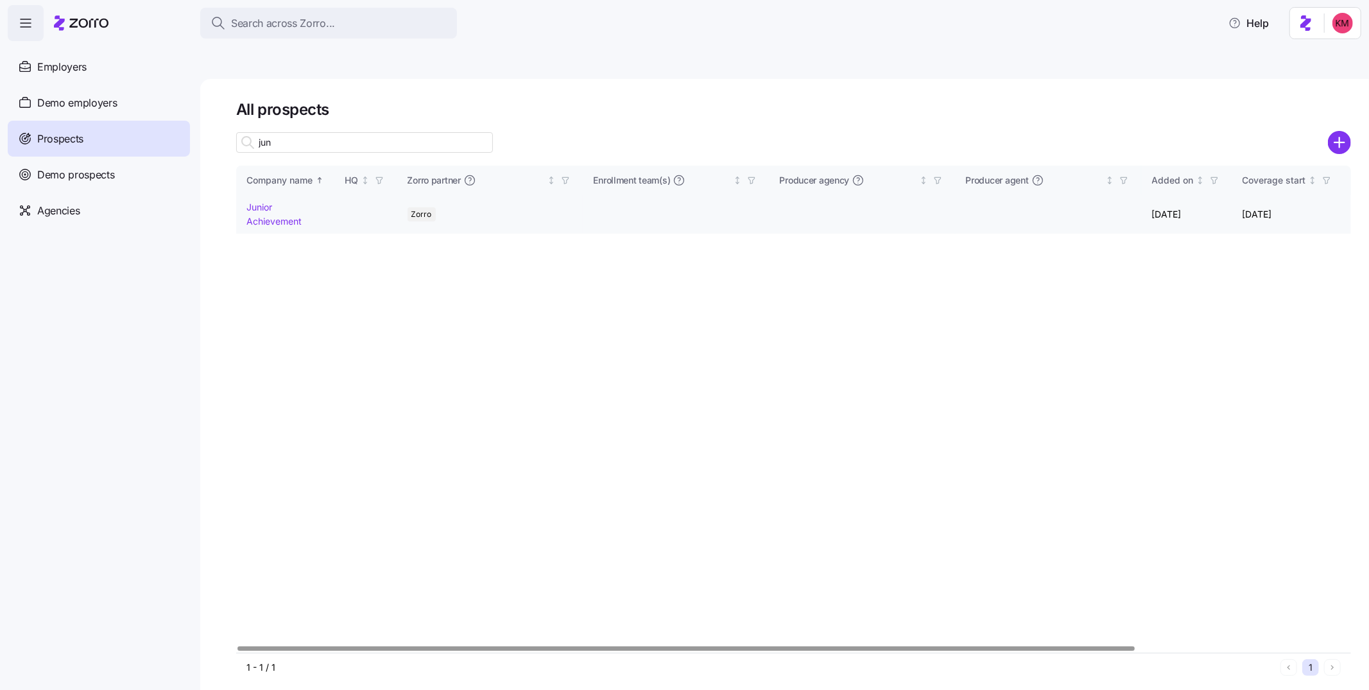
type input "jun"
click at [273, 195] on td "Junior Achievement" at bounding box center [285, 214] width 99 height 39
click at [268, 202] on link "Junior Achievement" at bounding box center [274, 214] width 55 height 25
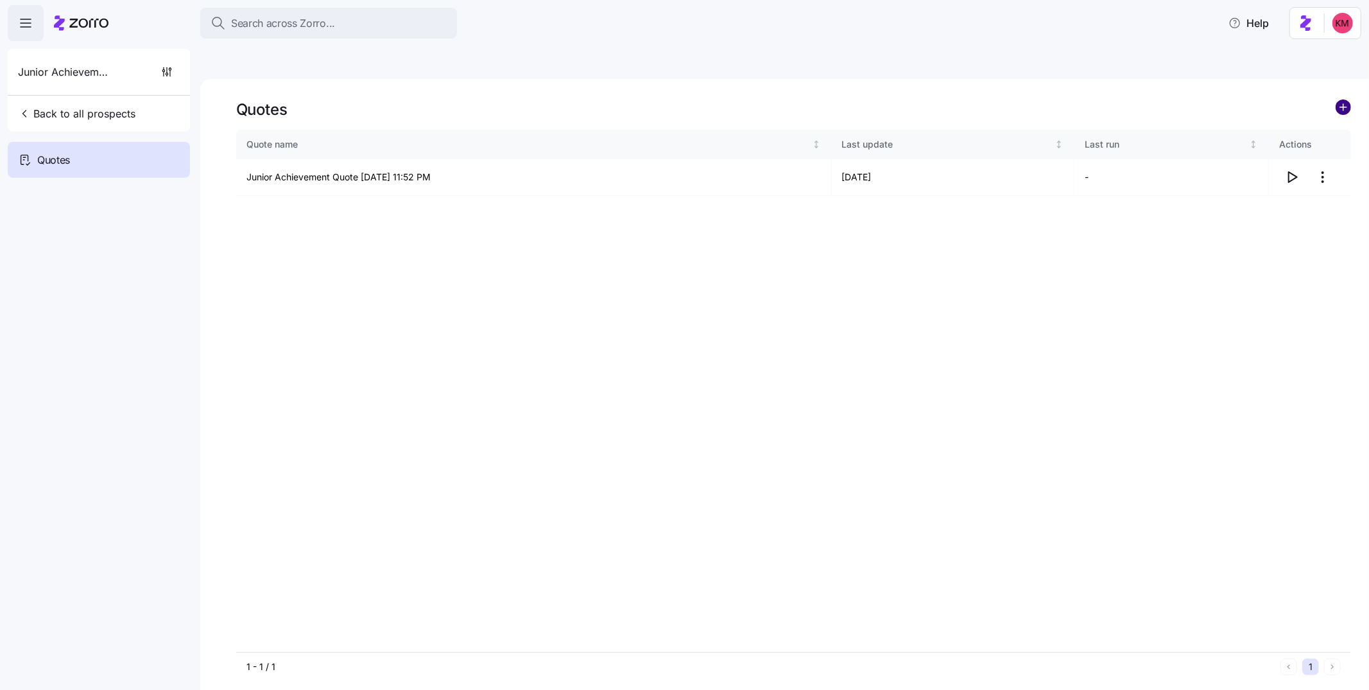
click at [1340, 100] on circle "add icon" at bounding box center [1343, 107] width 14 height 14
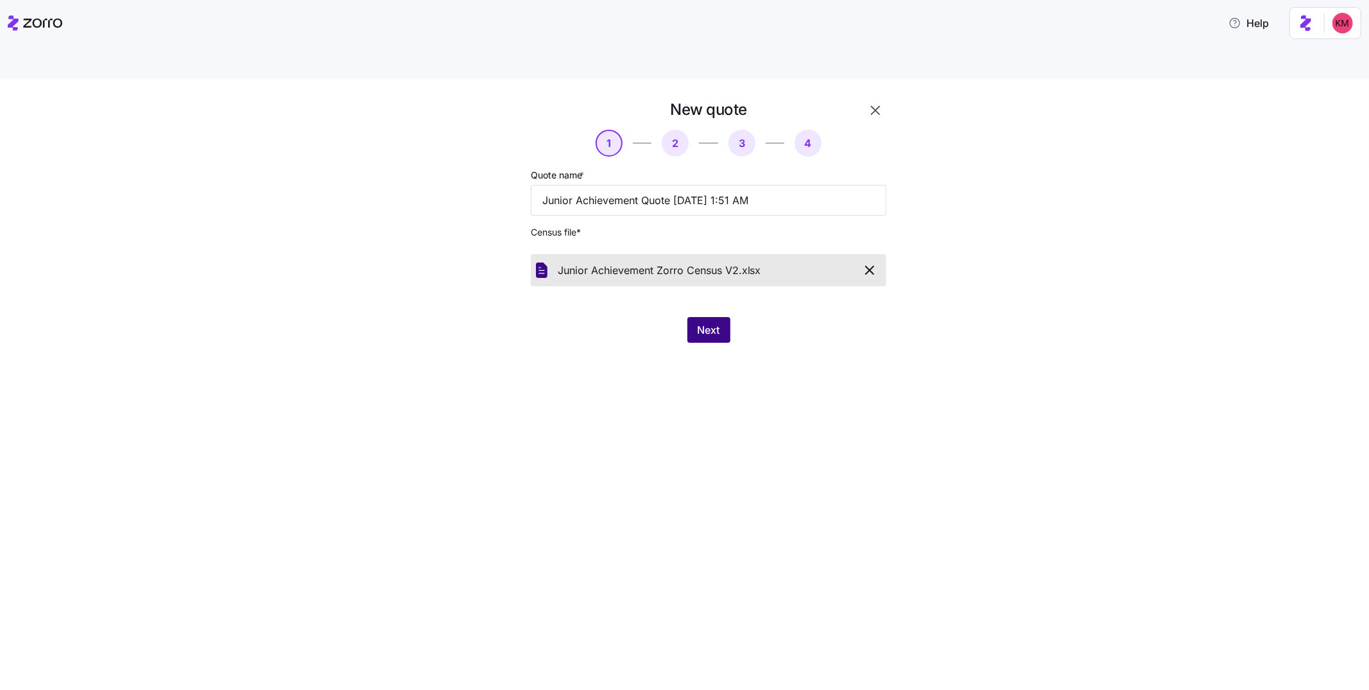
drag, startPoint x: 678, startPoint y: 341, endPoint x: 709, endPoint y: 300, distance: 51.7
click at [678, 340] on div "New quote 1 2 3 4 Quote name * Junior Achievement Quote 08/28/2025 1:51 AM Cens…" at bounding box center [684, 399] width 1369 height 641
click at [709, 322] on span "Next" at bounding box center [709, 329] width 22 height 15
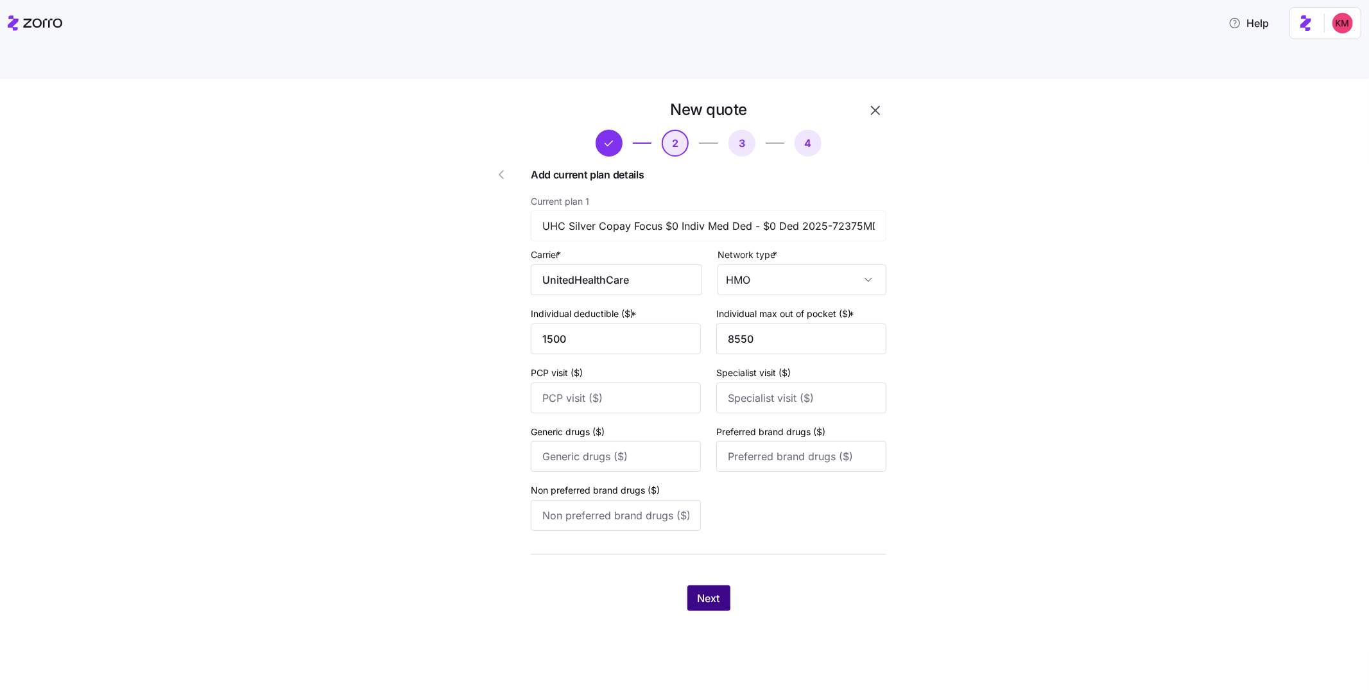
click at [709, 591] on span "Next" at bounding box center [709, 598] width 22 height 15
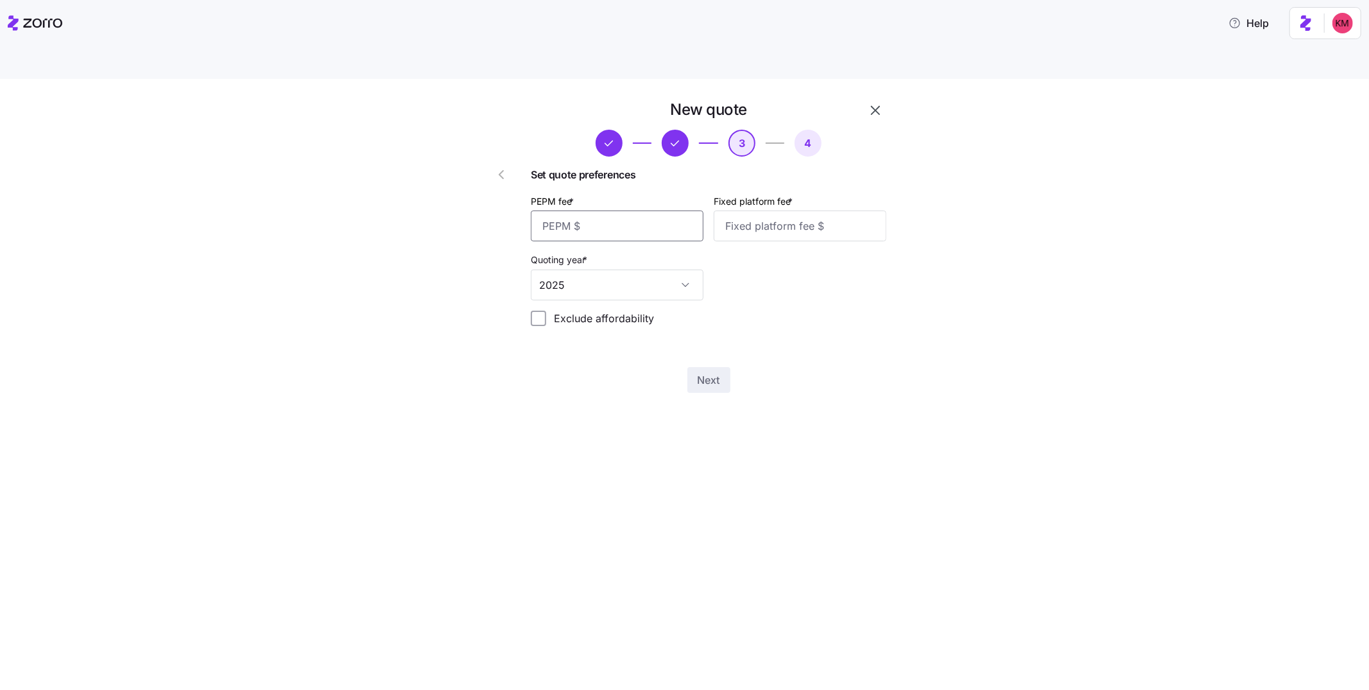
click at [636, 211] on input "PEPM fee *" at bounding box center [617, 226] width 173 height 31
type input "20"
type input "1000"
click at [704, 372] on span "Next" at bounding box center [709, 379] width 22 height 15
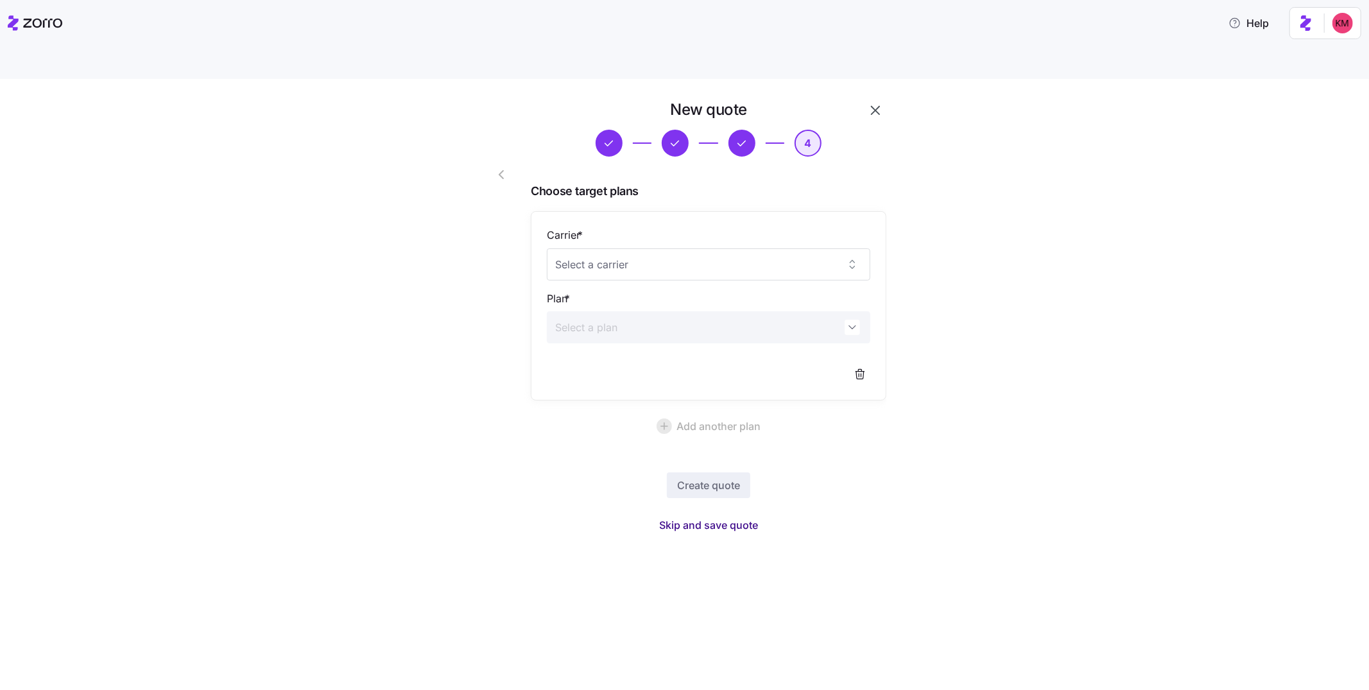
click at [702, 517] on span "Skip and save quote" at bounding box center [708, 524] width 99 height 15
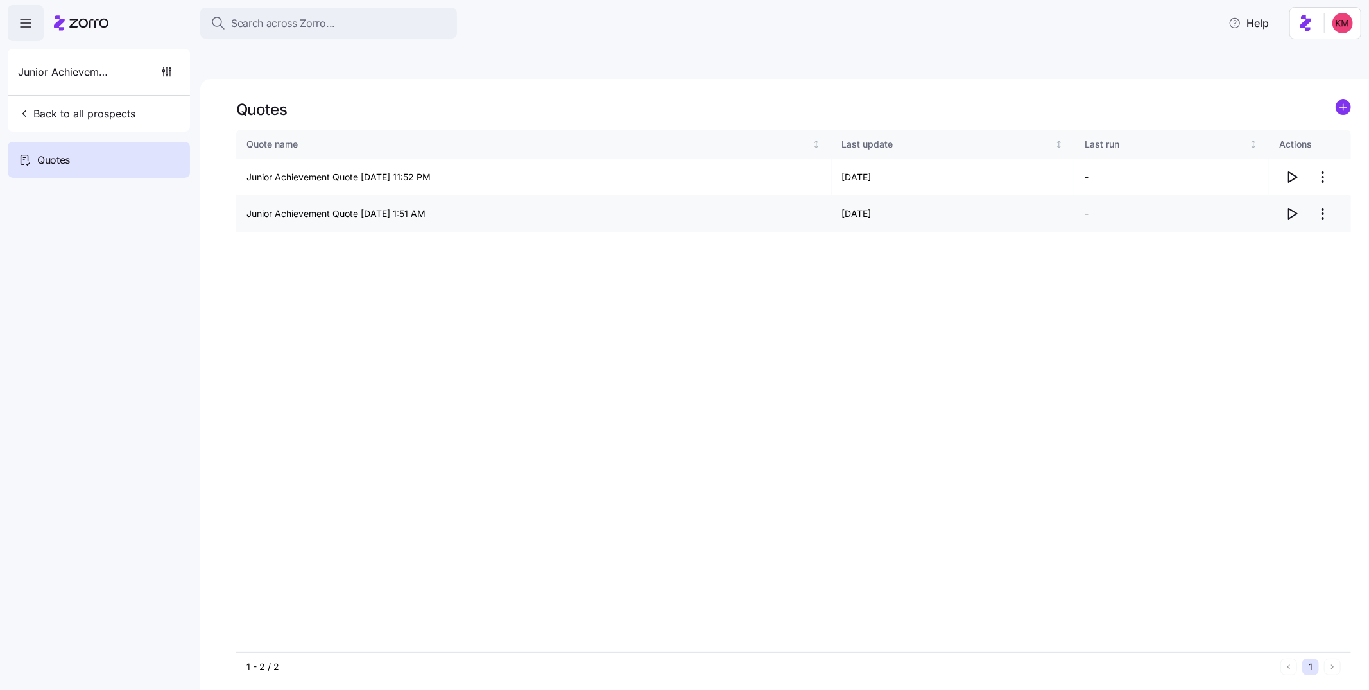
click at [1293, 206] on icon "button" at bounding box center [1292, 213] width 15 height 15
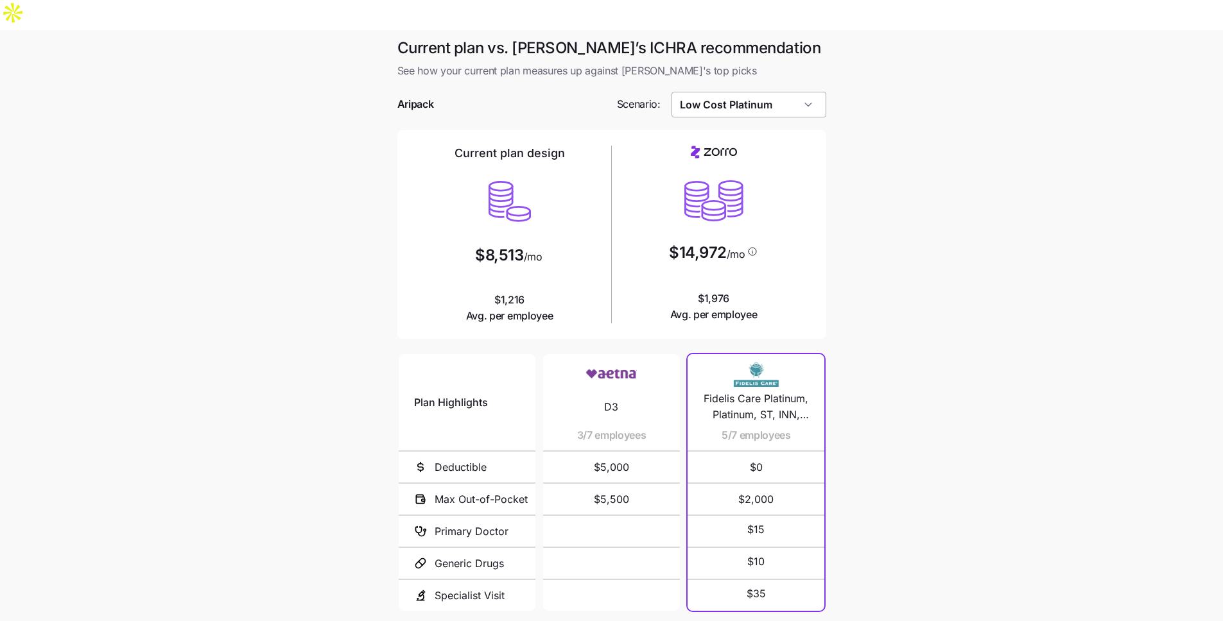
click at [786, 92] on input "Low Cost Platinum" at bounding box center [748, 105] width 155 height 26
click at [745, 150] on div "Low Cost Silver" at bounding box center [749, 158] width 144 height 24
click at [774, 92] on input "Low Cost Silver" at bounding box center [748, 105] width 155 height 26
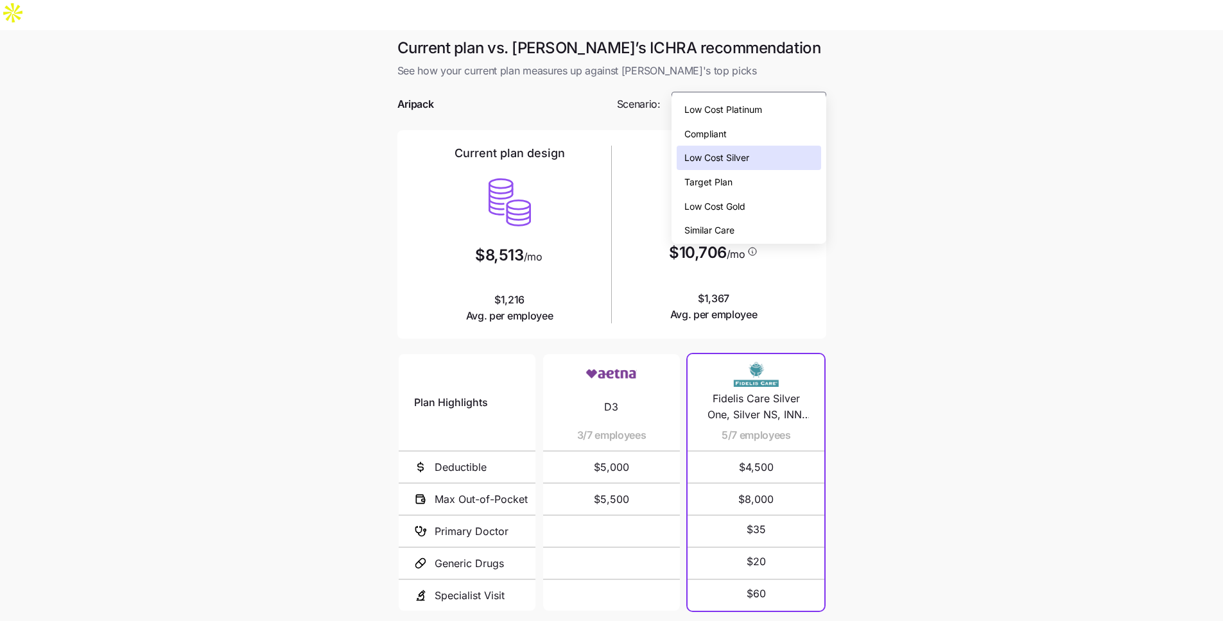
click at [747, 220] on div "Similar Care" at bounding box center [749, 230] width 144 height 24
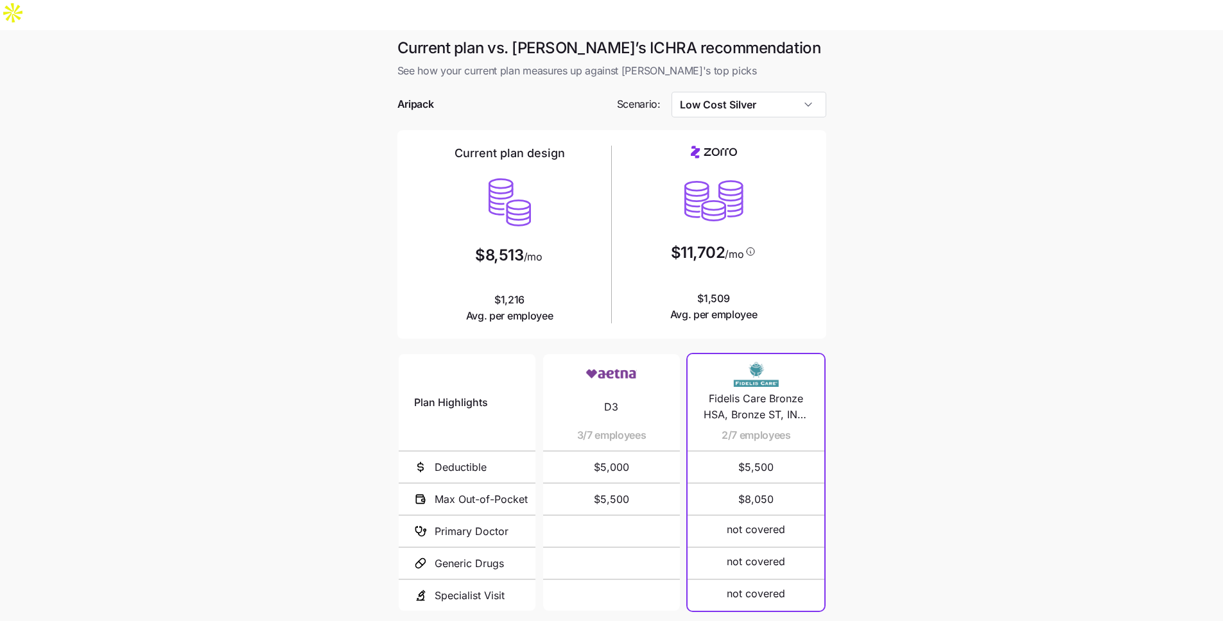
type input "Similar Care"
click at [956, 284] on main "Current plan vs. [PERSON_NAME]’s ICHRA recommendation See how your current plan…" at bounding box center [611, 380] width 1223 height 701
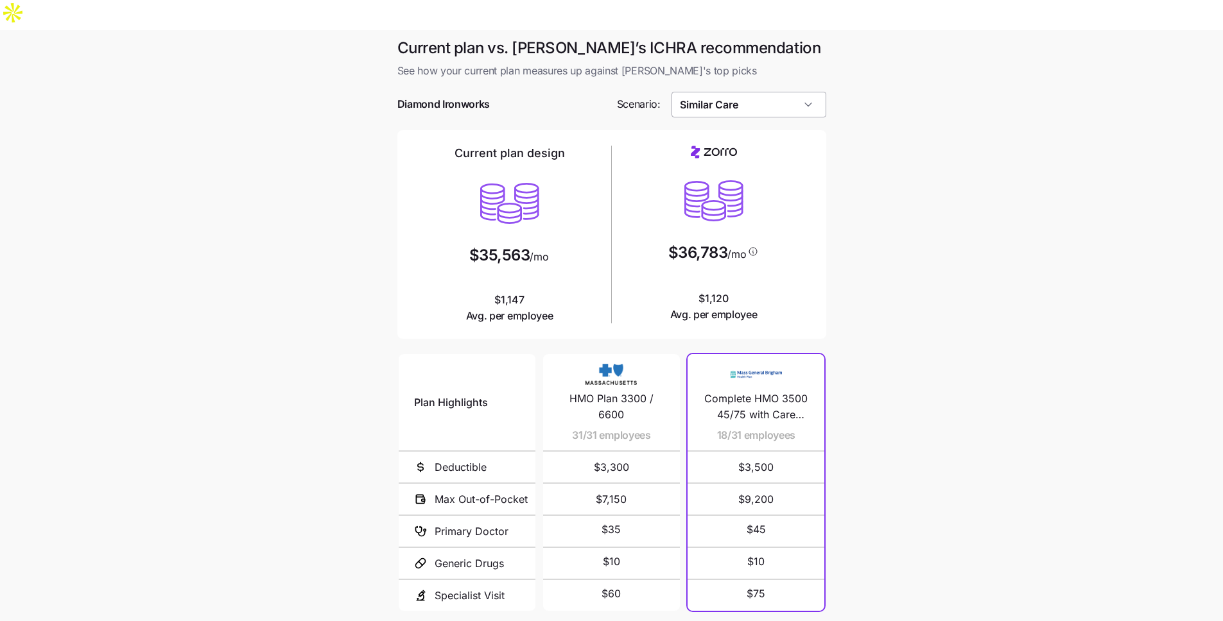
click at [779, 92] on input "Similar Care" at bounding box center [748, 105] width 155 height 26
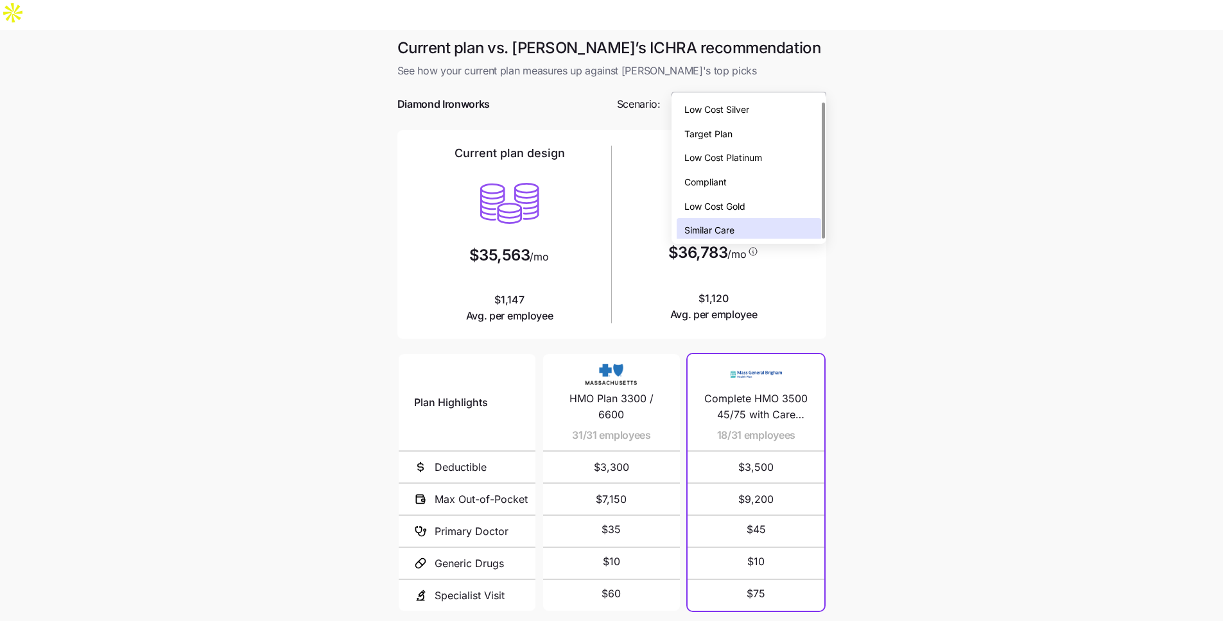
scroll to position [4, 0]
click at [761, 94] on div "Low Cost Silver Target Plan Low Cost Platinum Compliant Low Cost Gold Similar C…" at bounding box center [748, 167] width 155 height 151
click at [761, 106] on div "Low Cost Silver" at bounding box center [749, 106] width 144 height 24
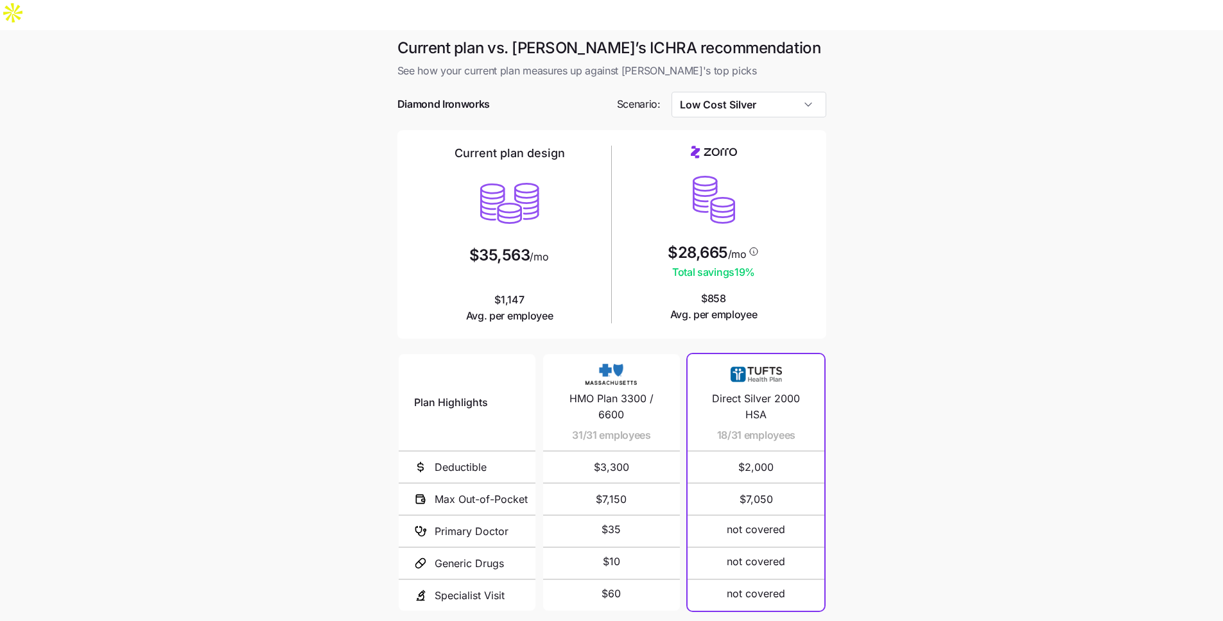
type input "Low Cost Silver"
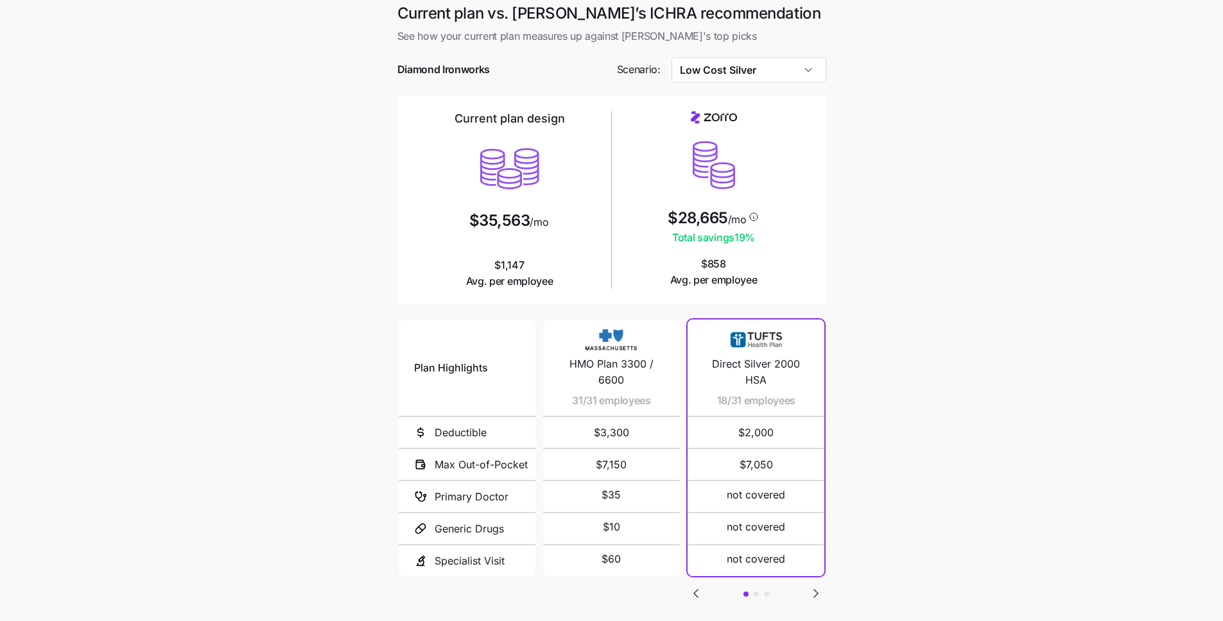
scroll to position [80, 0]
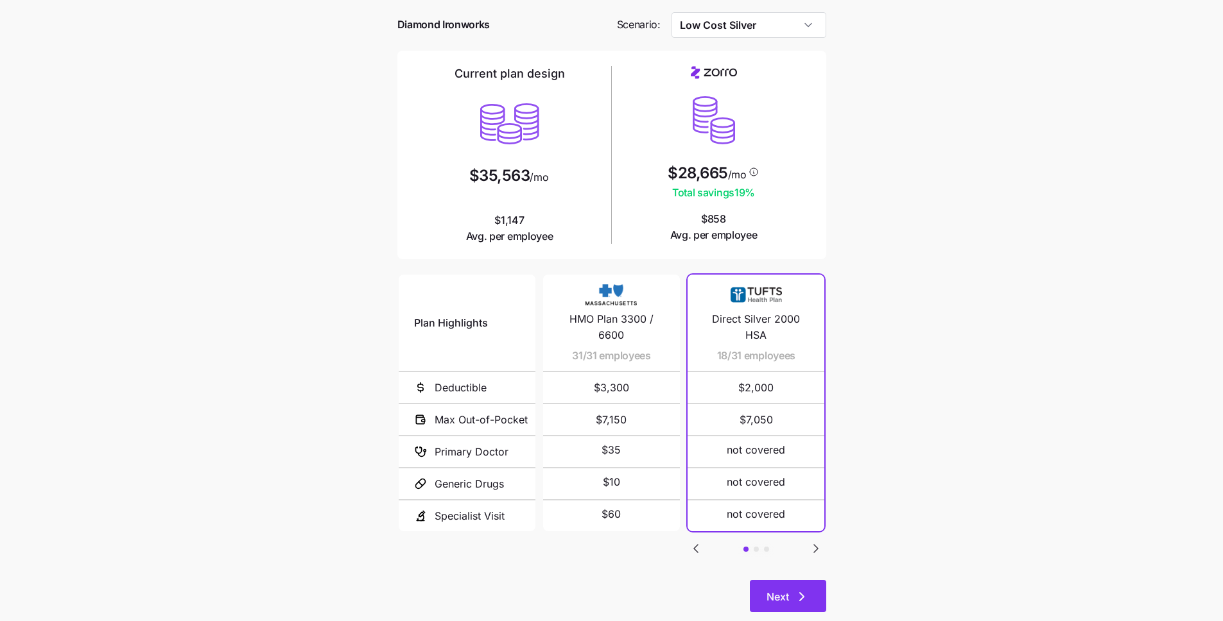
click at [781, 580] on button "Next" at bounding box center [788, 596] width 76 height 32
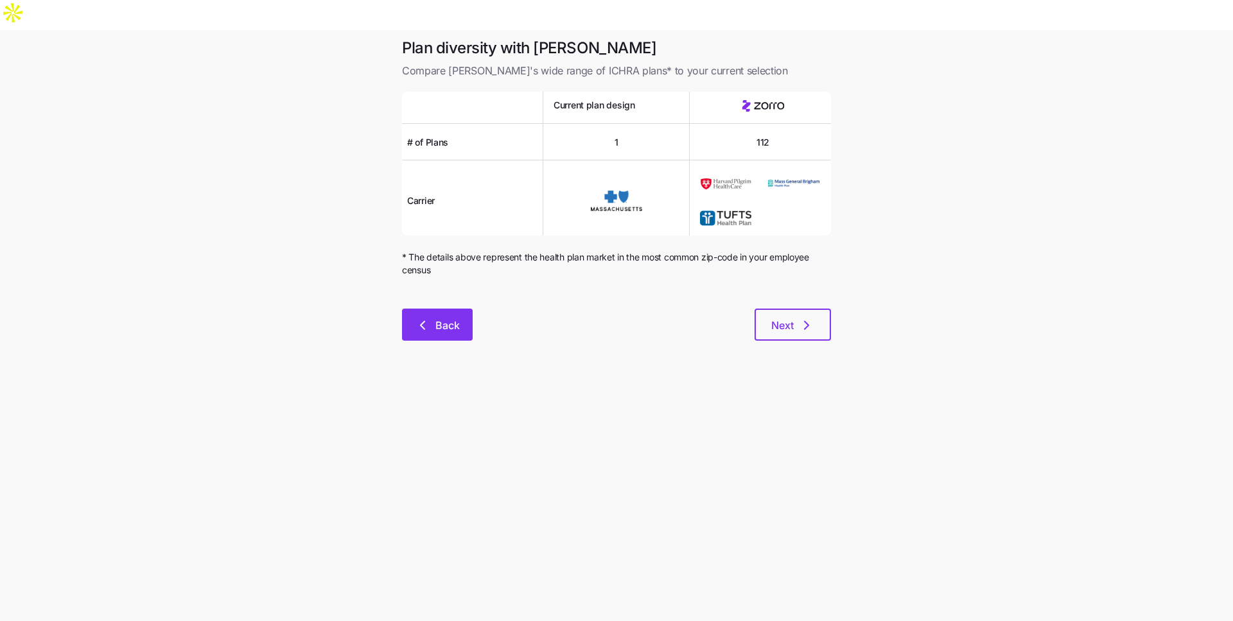
click at [456, 309] on button "Back" at bounding box center [437, 325] width 71 height 32
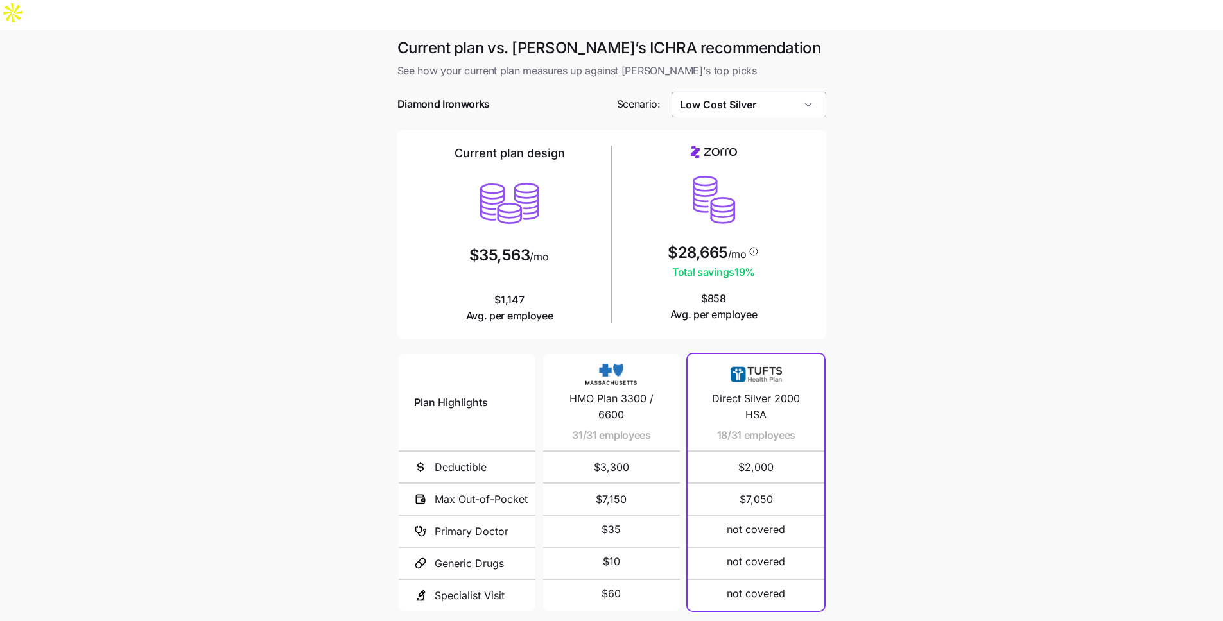
click at [779, 92] on input "Low Cost Silver" at bounding box center [748, 105] width 155 height 26
click at [753, 132] on div "Target Plan" at bounding box center [749, 134] width 144 height 24
type input "Target Plan"
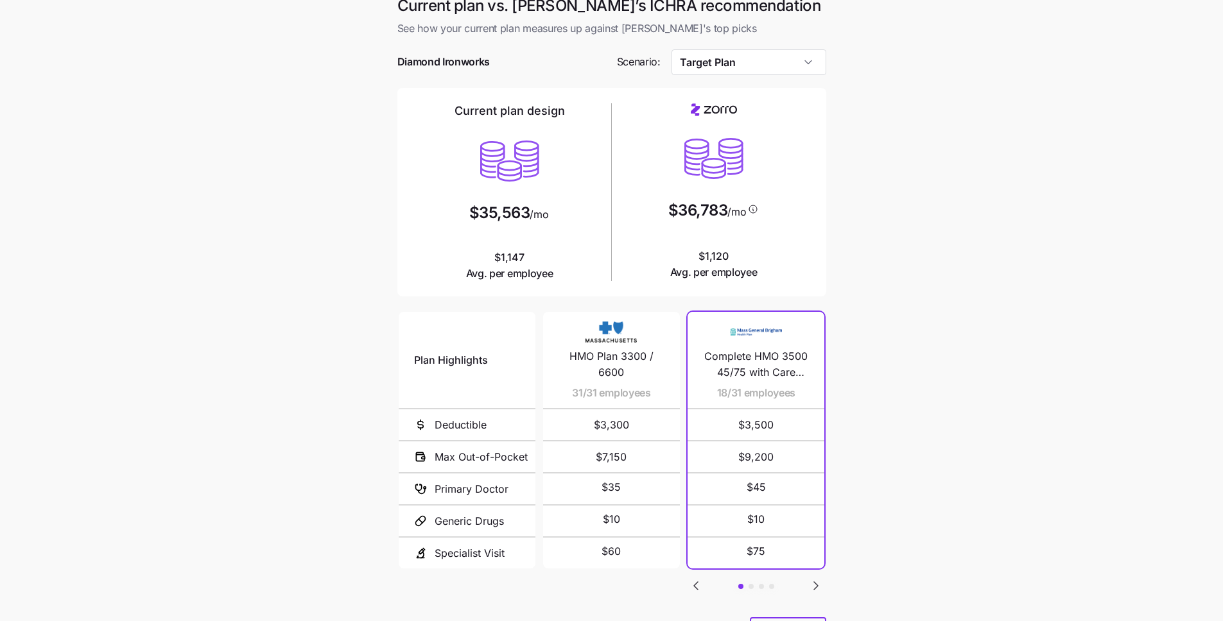
scroll to position [80, 0]
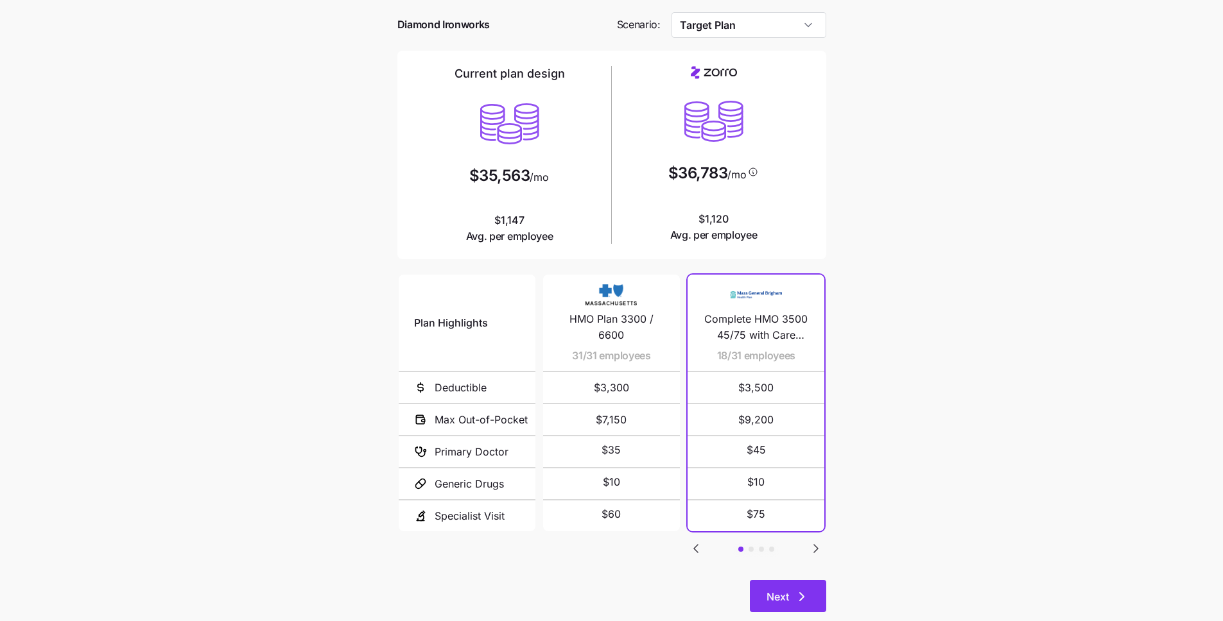
click at [795, 589] on icon "button" at bounding box center [801, 596] width 15 height 15
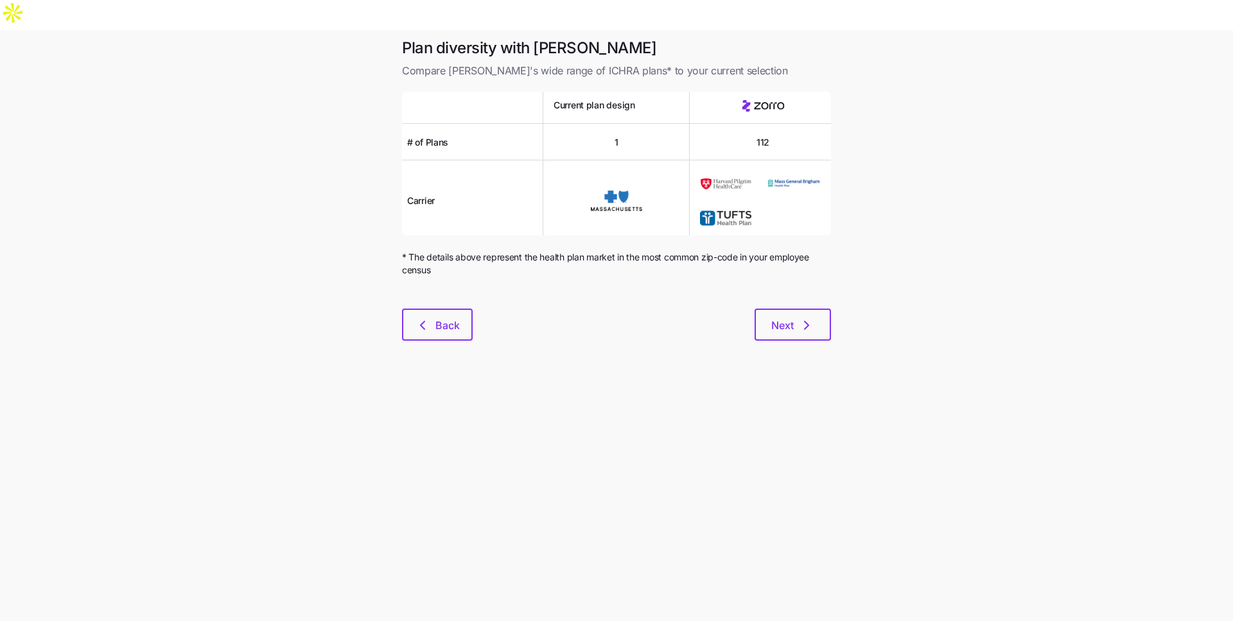
click at [779, 313] on div "Plan diversity with Zorro Compare Zorro's wide range of ICHRA plans* to your cu…" at bounding box center [616, 197] width 449 height 318
click at [779, 309] on button "Next" at bounding box center [792, 325] width 76 height 32
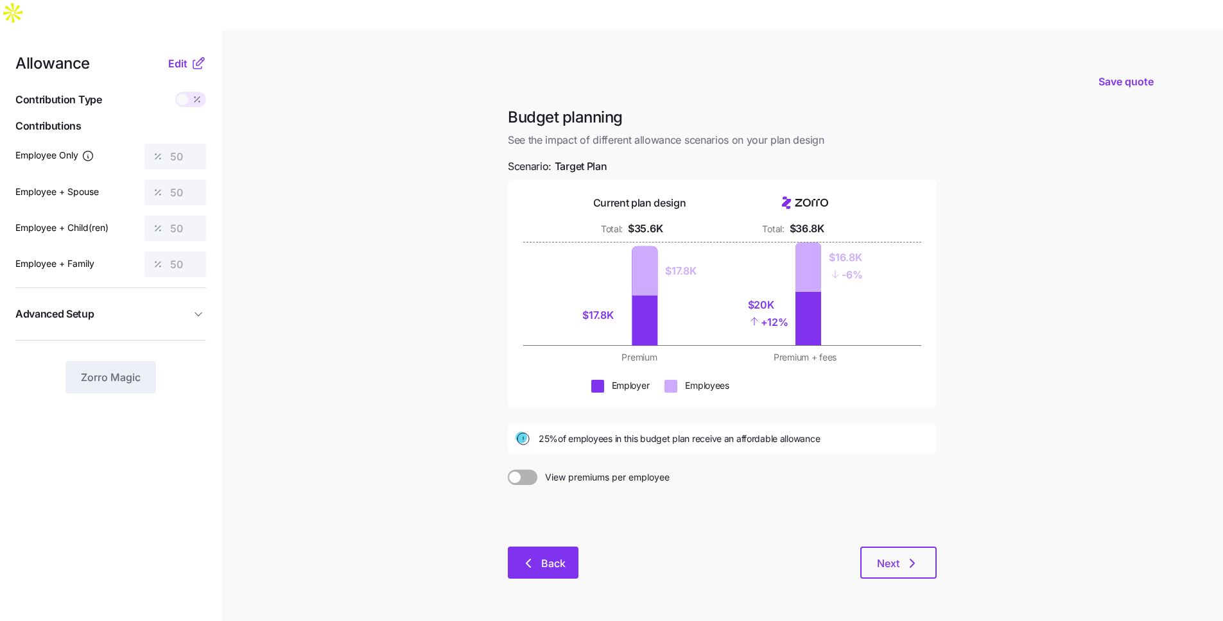
click at [540, 556] on span "Back" at bounding box center [542, 563] width 37 height 15
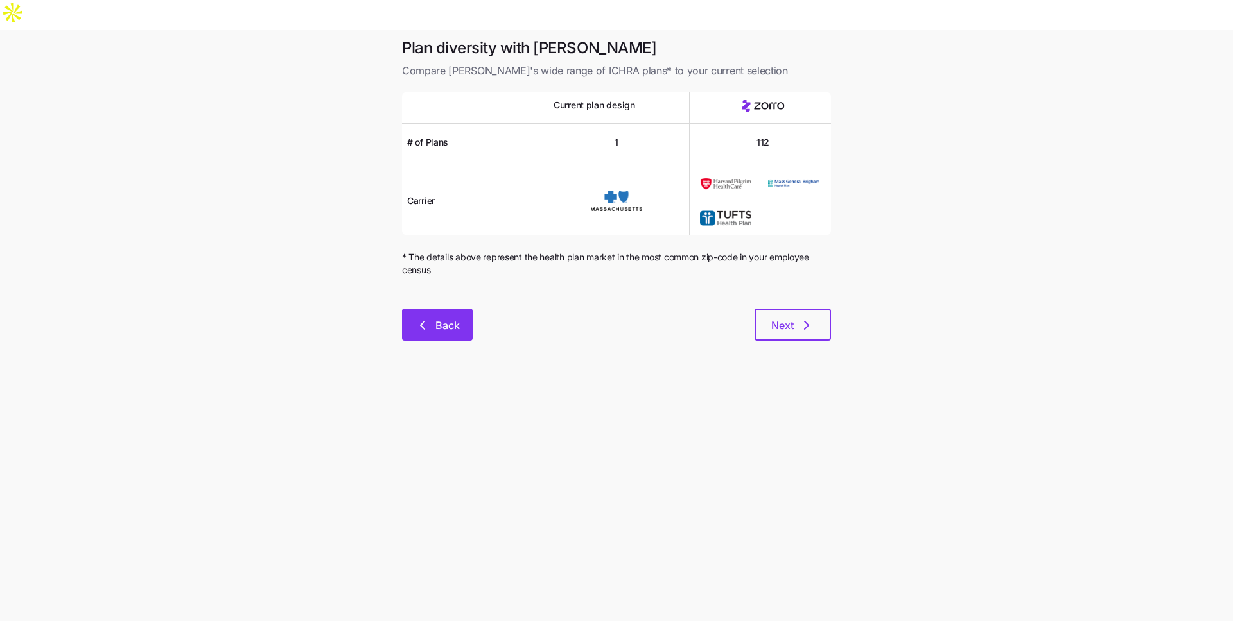
click at [443, 318] on span "Back" at bounding box center [447, 325] width 24 height 15
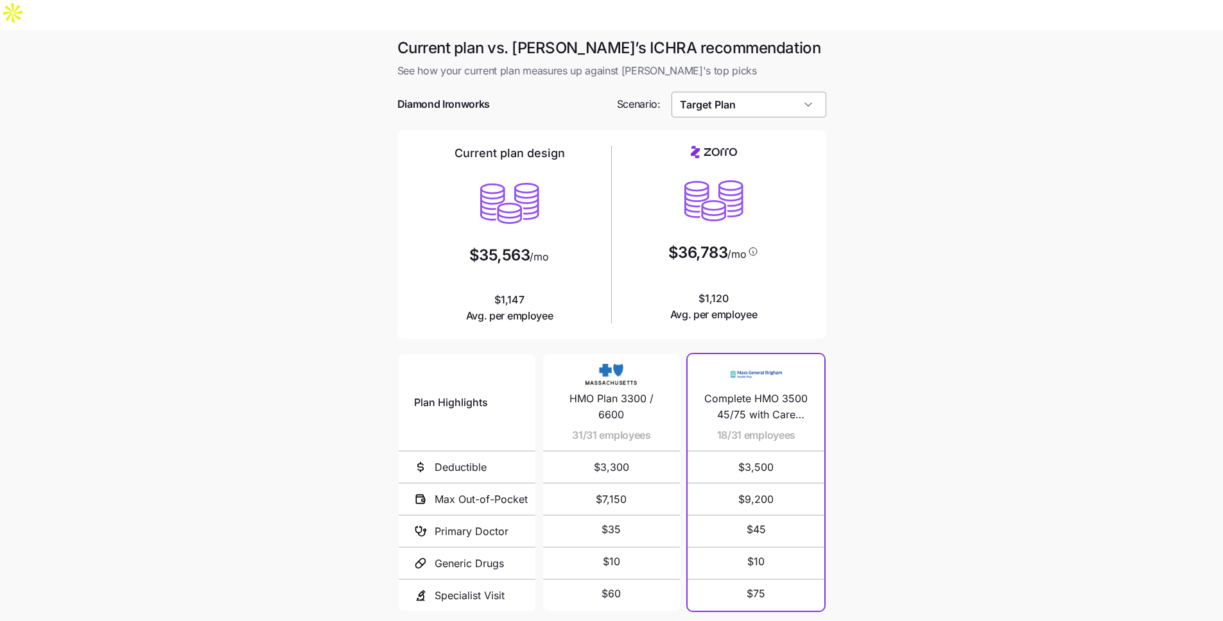
click at [740, 92] on input "Target Plan" at bounding box center [748, 105] width 155 height 26
click at [762, 160] on span "Low Cost Platinum" at bounding box center [723, 158] width 78 height 14
click at [756, 92] on input "Low Cost Platinum" at bounding box center [748, 105] width 155 height 26
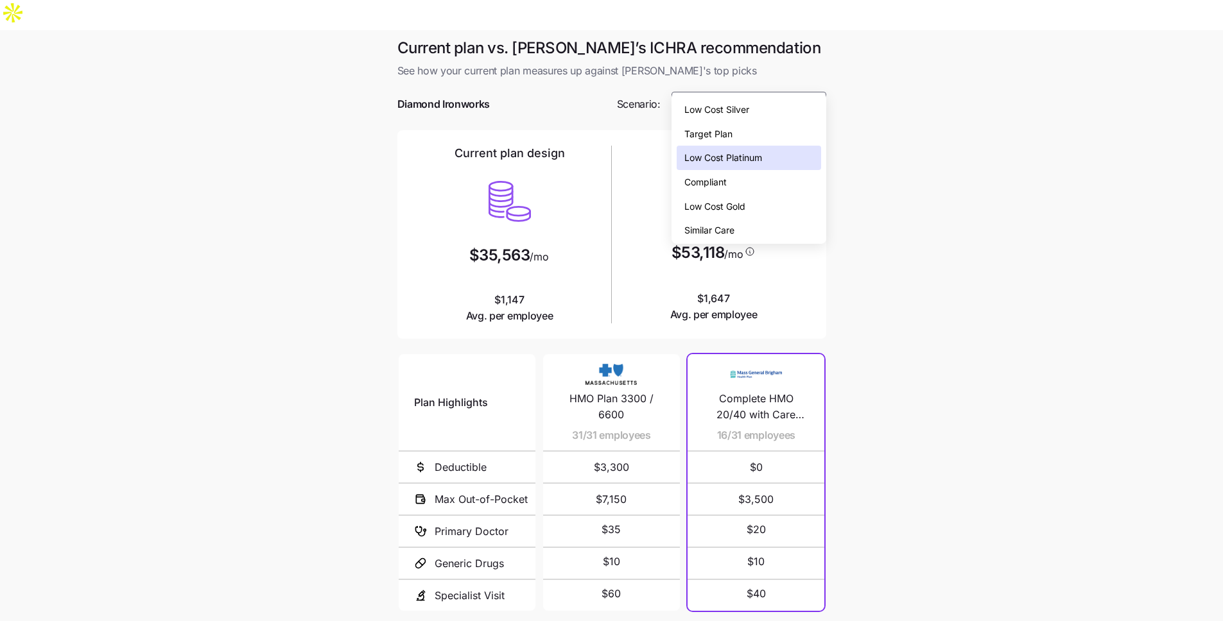
click at [750, 206] on div "Low Cost Gold" at bounding box center [749, 207] width 144 height 24
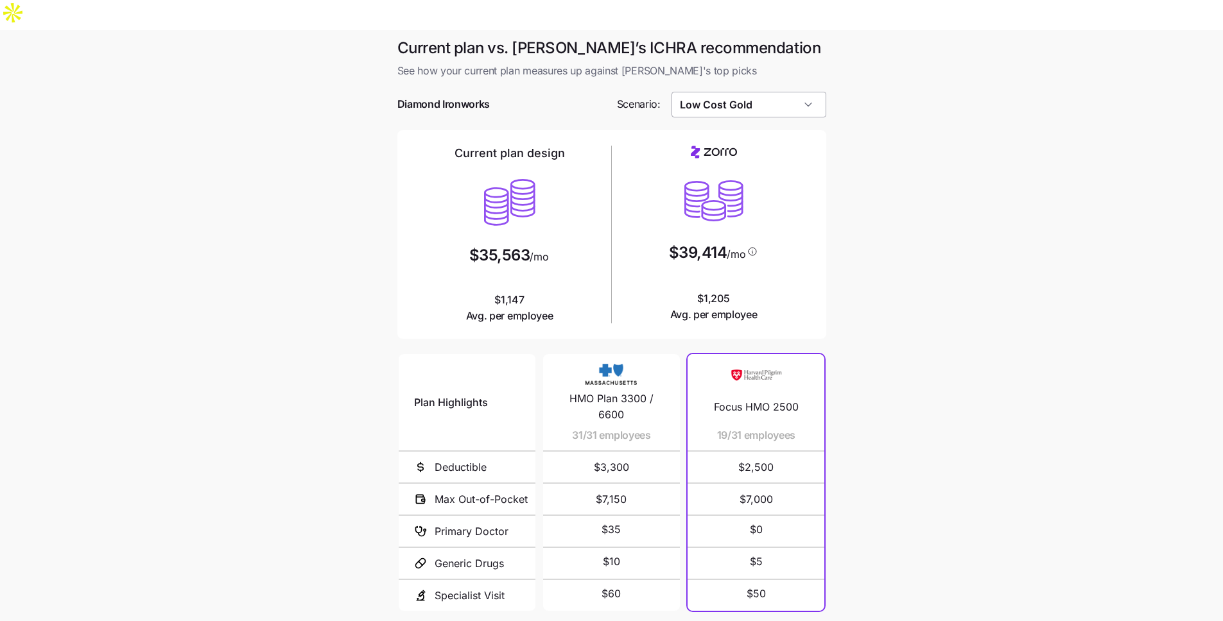
click at [747, 92] on input "Low Cost Gold" at bounding box center [748, 105] width 155 height 26
click at [749, 107] on span "Low Cost Silver" at bounding box center [716, 110] width 65 height 14
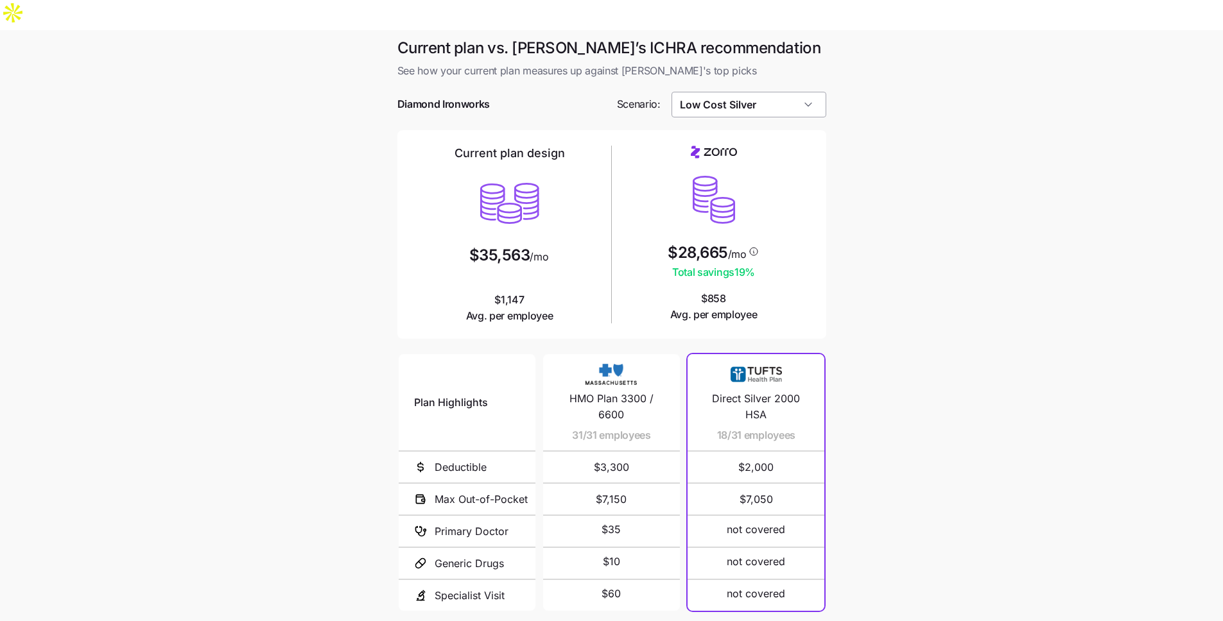
click at [750, 92] on input "Low Cost Silver" at bounding box center [748, 105] width 155 height 26
click at [748, 130] on div "Target Plan" at bounding box center [749, 134] width 144 height 24
type input "Target Plan"
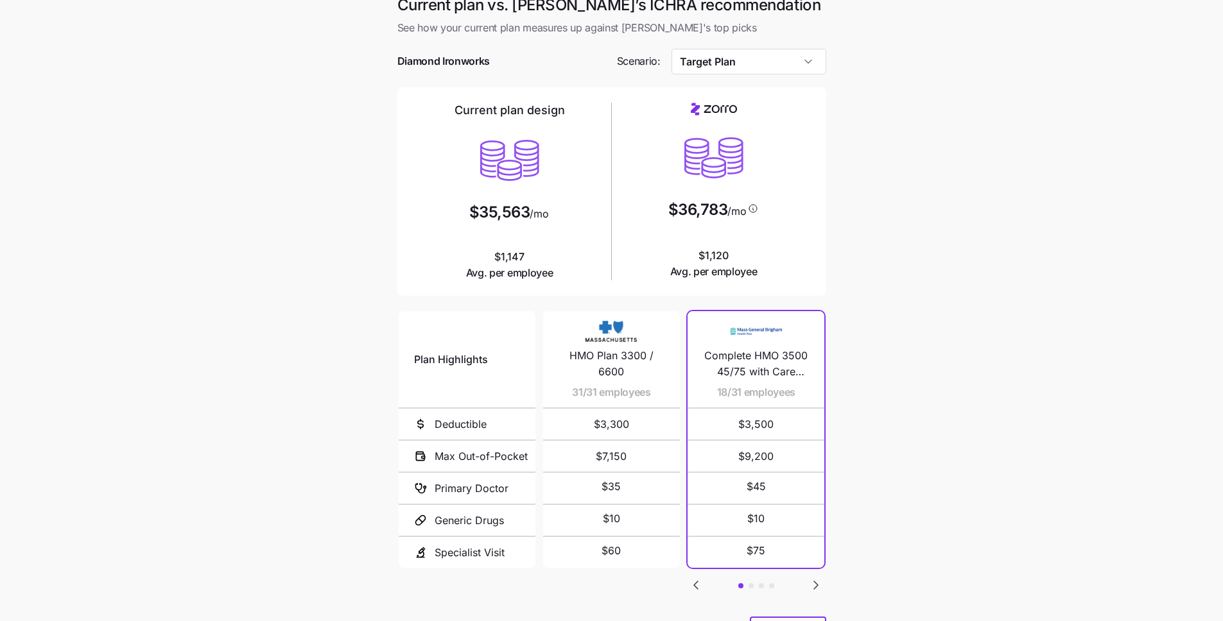
scroll to position [80, 0]
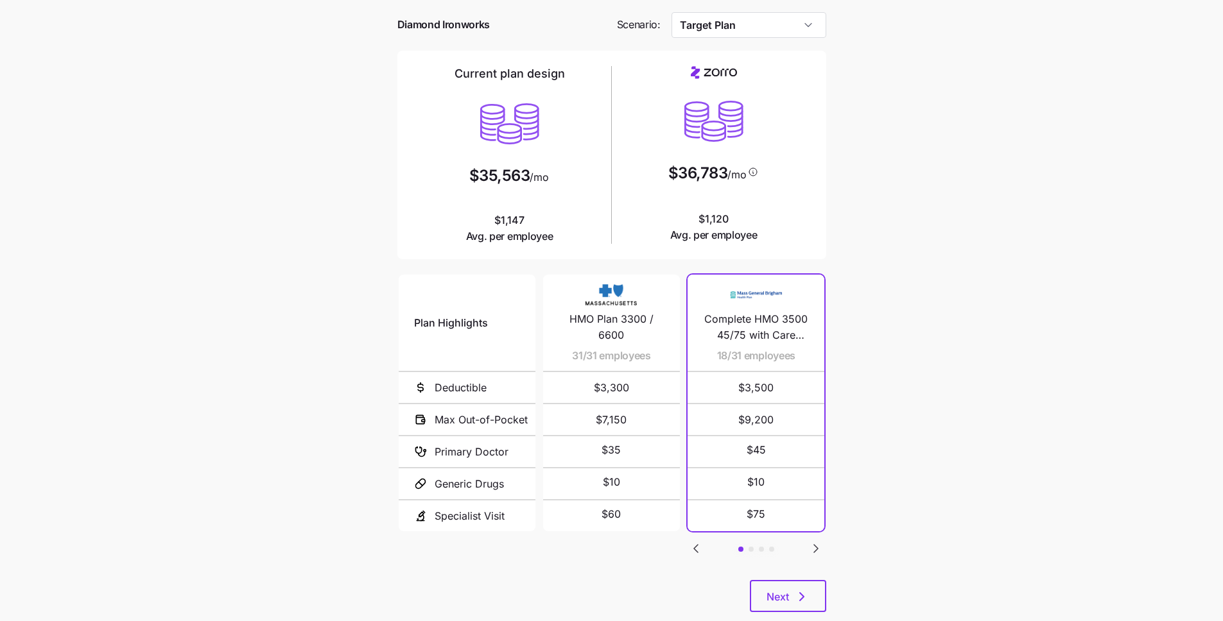
click at [817, 541] on icon "Go to next slide" at bounding box center [815, 548] width 15 height 15
click at [693, 541] on icon "Go to previous slide" at bounding box center [695, 548] width 15 height 15
click at [706, 514] on div "Plan Highlights Deductible Max Out-of-Pocket Primary Doctor Generic Drugs Speci…" at bounding box center [611, 426] width 429 height 308
click at [702, 541] on icon "Go to previous slide" at bounding box center [695, 548] width 15 height 15
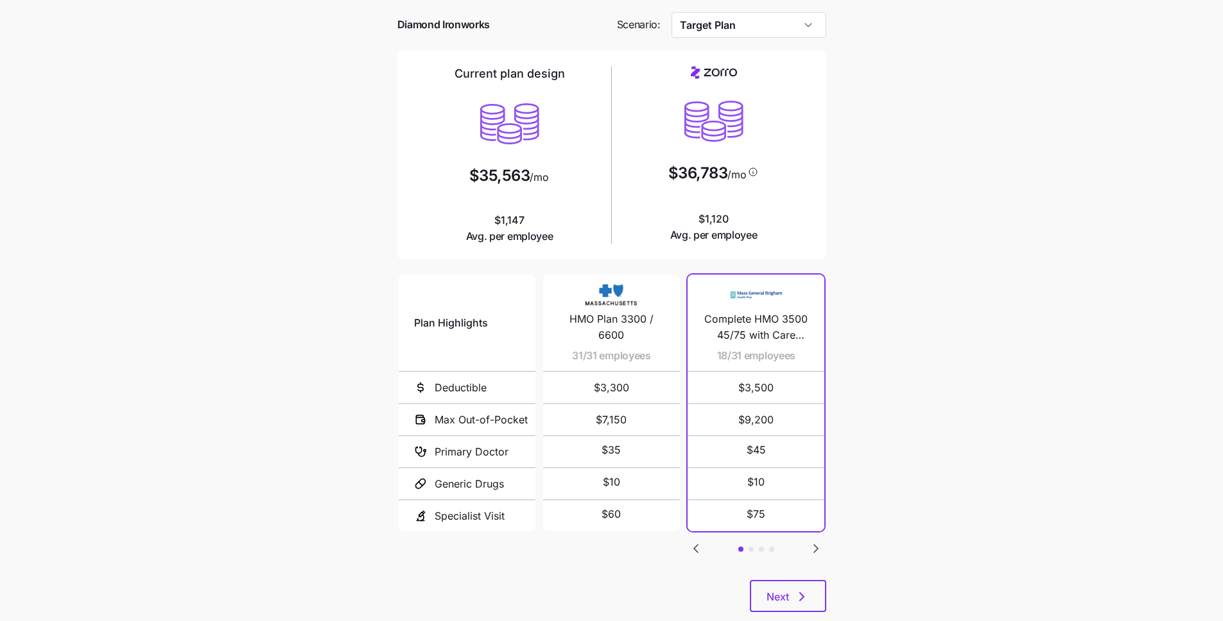
click at [776, 311] on span "Complete HMO 3500 45/75 with Care Complement" at bounding box center [756, 327] width 106 height 32
click at [775, 311] on span "Complete HMO 3500 45/75 with Care Complement" at bounding box center [756, 327] width 106 height 32
copy span "Complete HMO 3500 45/75 with Care Complement"
click at [818, 541] on icon "Go to next slide" at bounding box center [815, 548] width 15 height 15
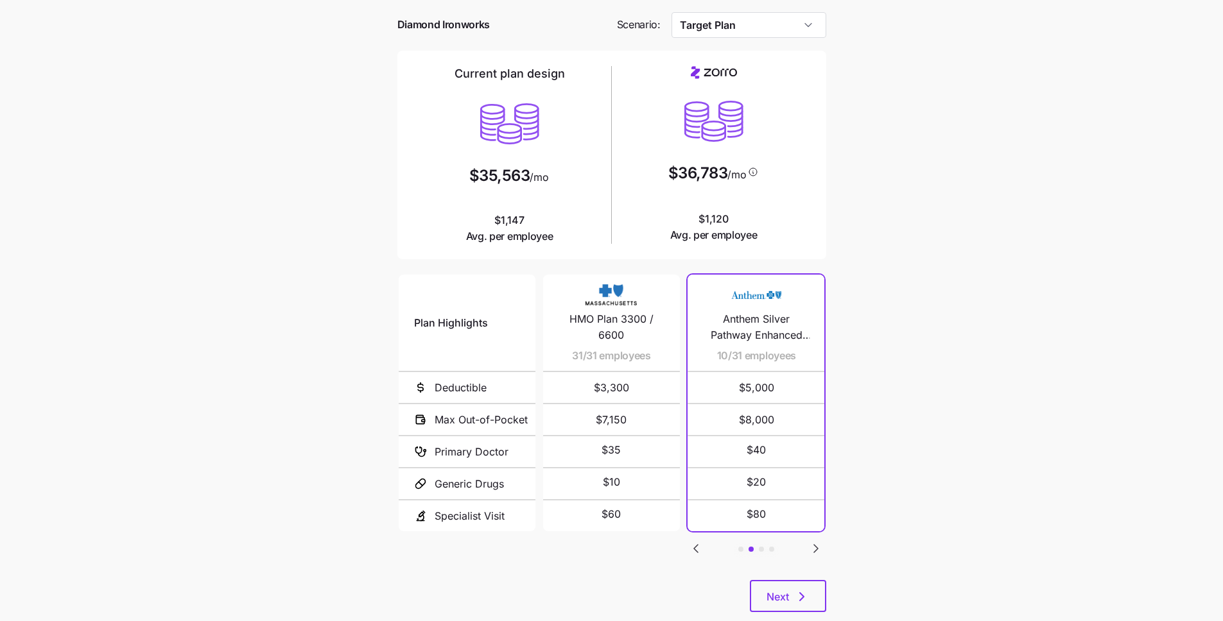
click at [765, 311] on span "Anthem Silver Pathway Enhanced 5000/40% PD ($0 Virtual PCP + $0 Select Drugs) S…" at bounding box center [757, 327] width 106 height 32
copy span "Anthem Silver Pathway Enhanced 5000/40% PD ($0 Virtual PCP + $0 Select Drugs) S…"
click at [823, 541] on icon "Go to next slide" at bounding box center [815, 548] width 15 height 15
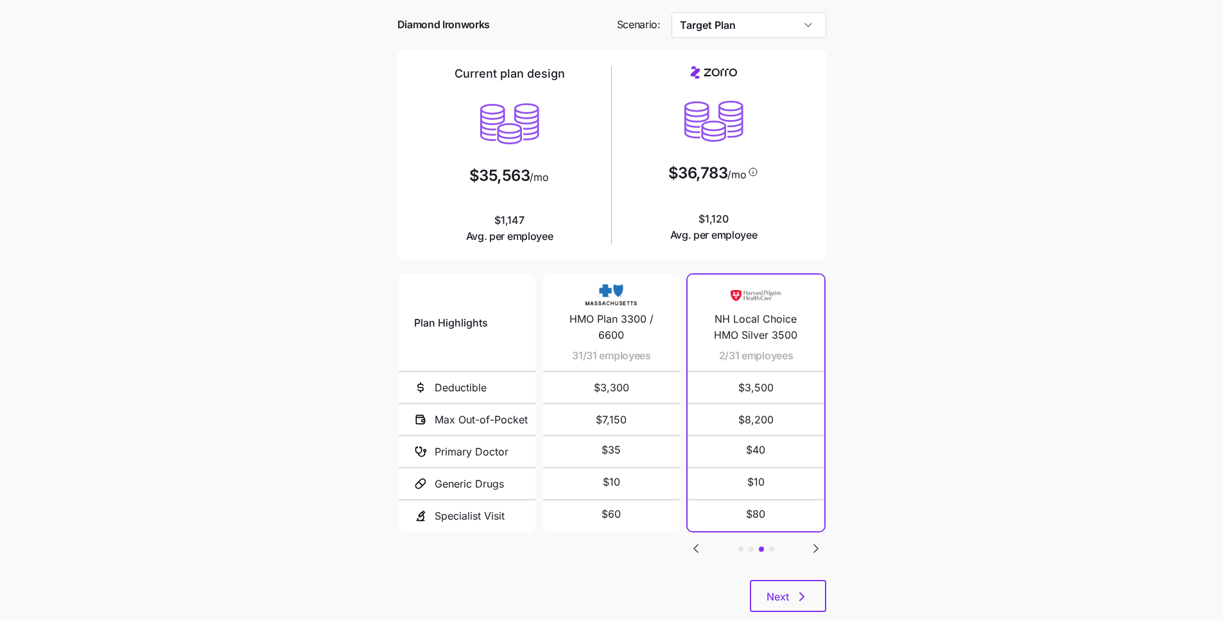
click at [769, 311] on span "NH Local Choice HMO Silver 3500" at bounding box center [756, 327] width 106 height 32
copy span "NH Local Choice HMO Silver 3500"
click at [820, 541] on icon "Go to next slide" at bounding box center [815, 548] width 15 height 15
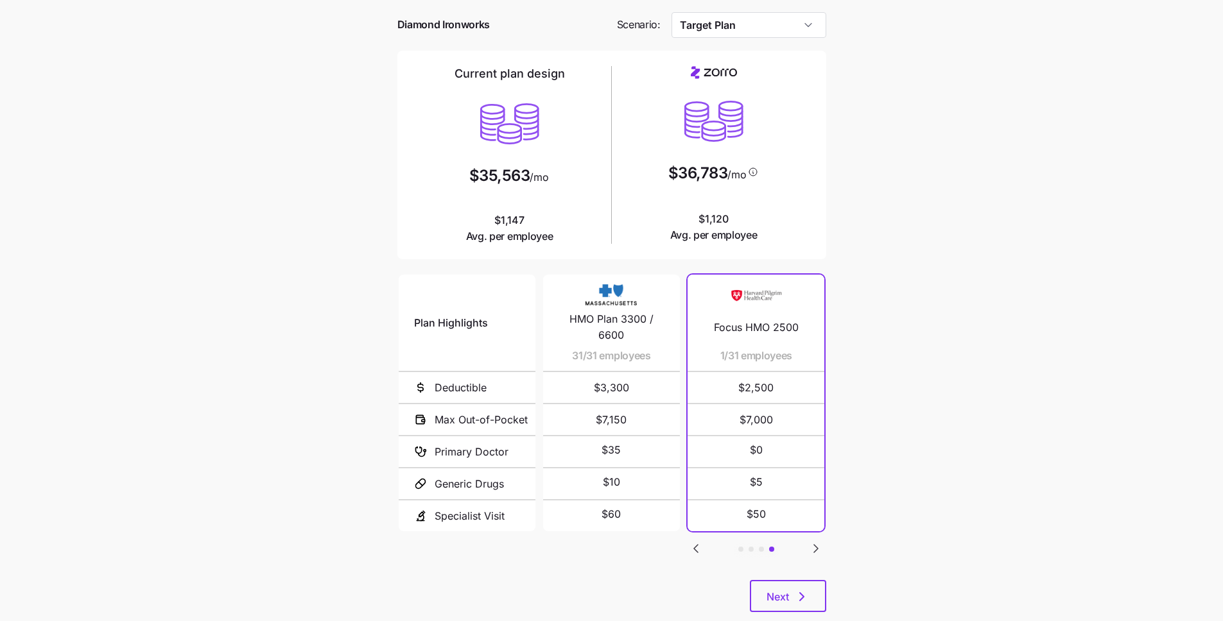
click at [769, 320] on span "Focus HMO 2500" at bounding box center [756, 328] width 85 height 16
click at [768, 320] on span "Focus HMO 2500" at bounding box center [756, 328] width 85 height 16
copy span "Focus HMO 2500"
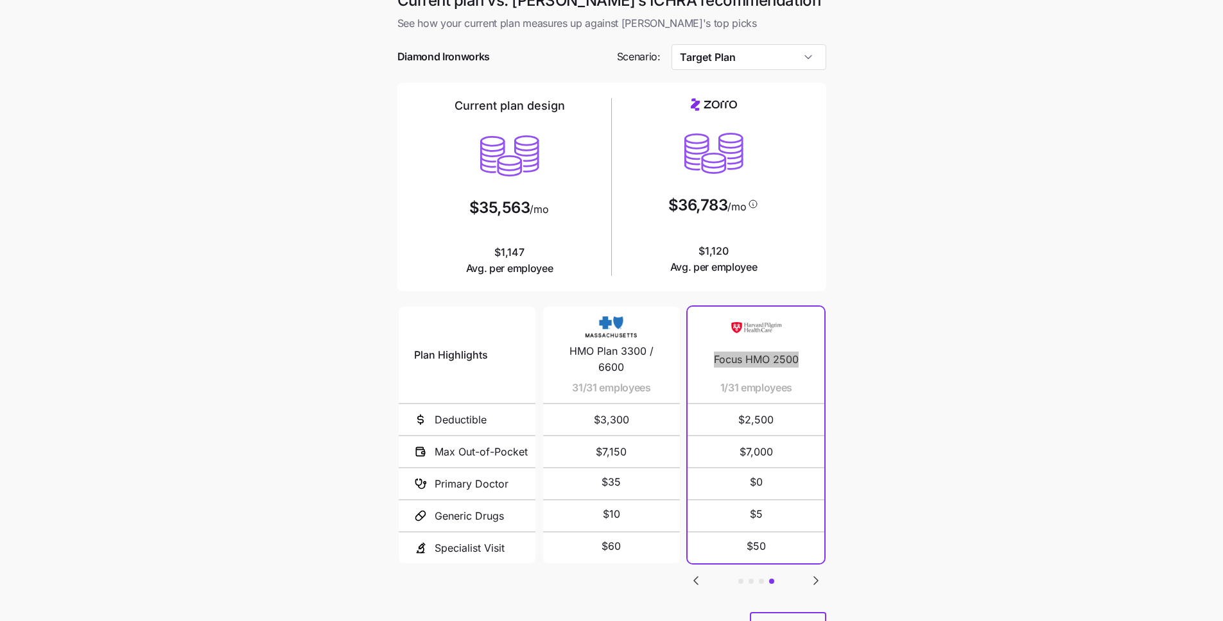
scroll to position [0, 0]
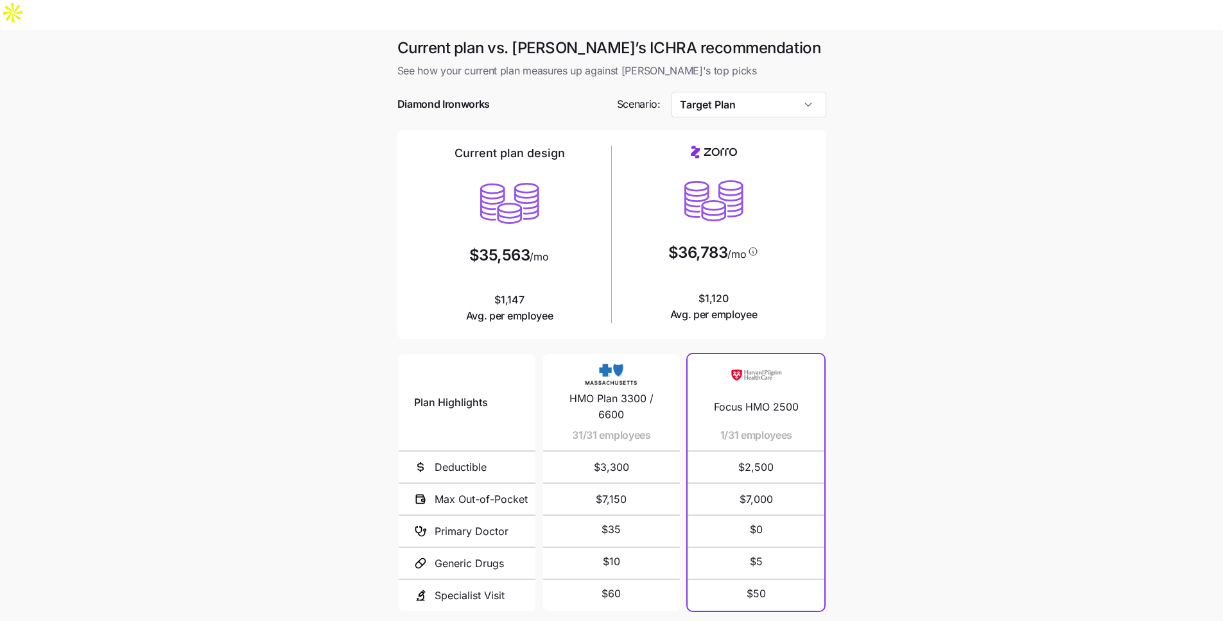
click at [447, 96] on span "Diamond Ironworks" at bounding box center [443, 104] width 93 height 16
copy span "Ironworks"
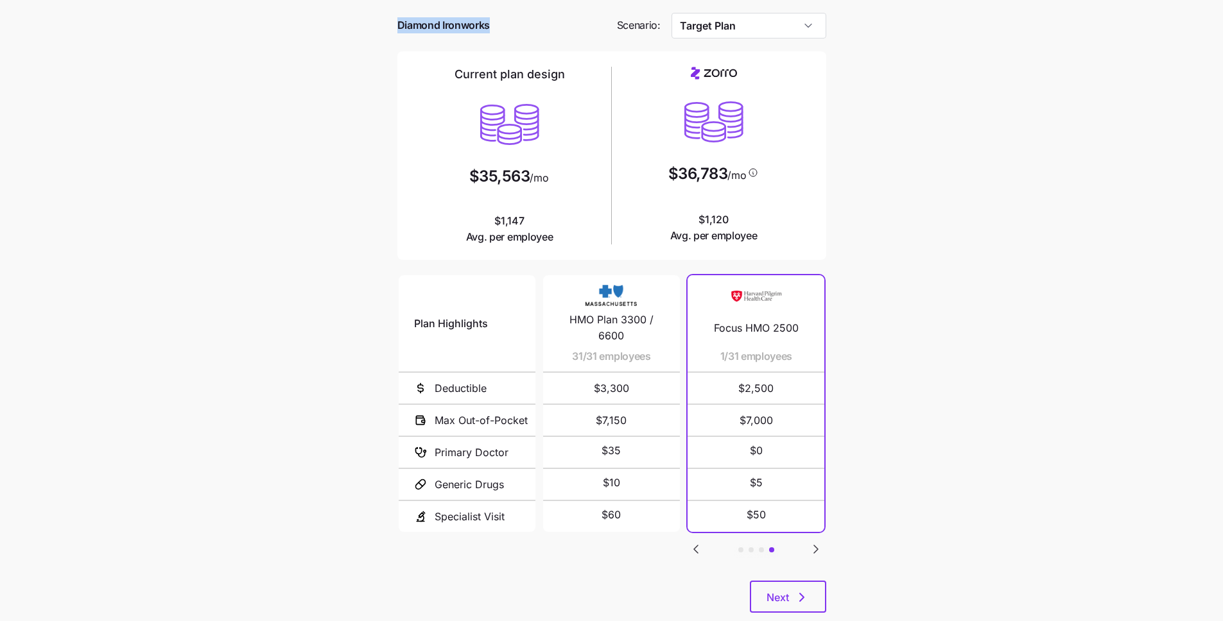
scroll to position [80, 0]
click at [795, 589] on icon "button" at bounding box center [801, 596] width 15 height 15
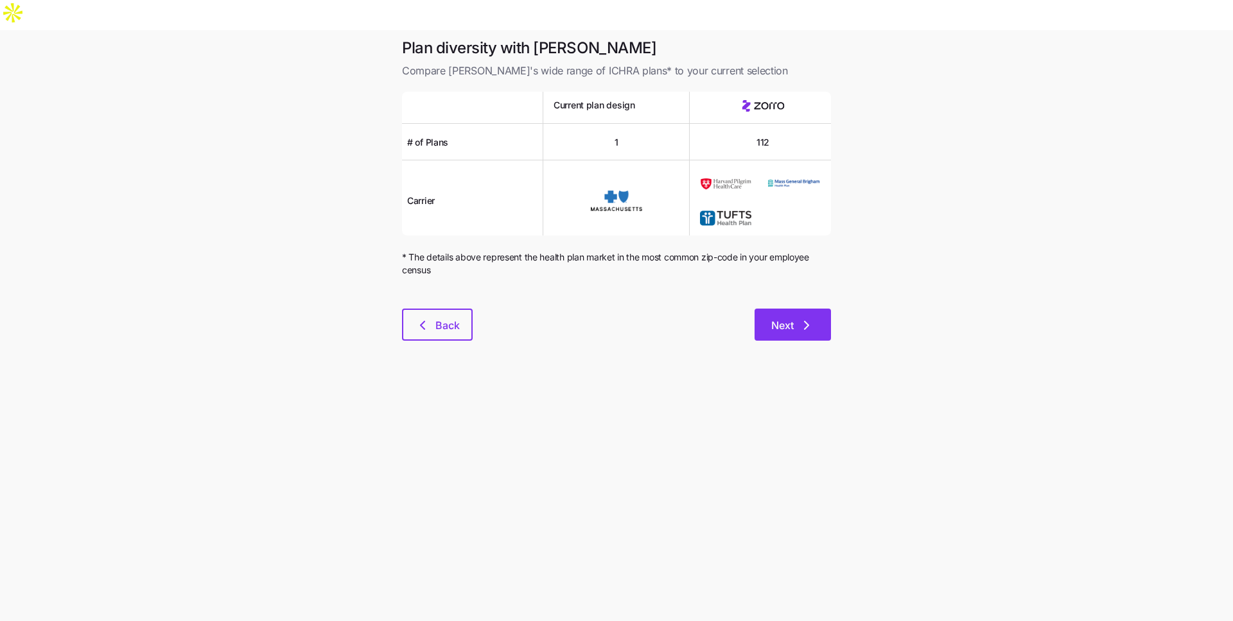
click at [782, 318] on span "Next" at bounding box center [782, 325] width 22 height 15
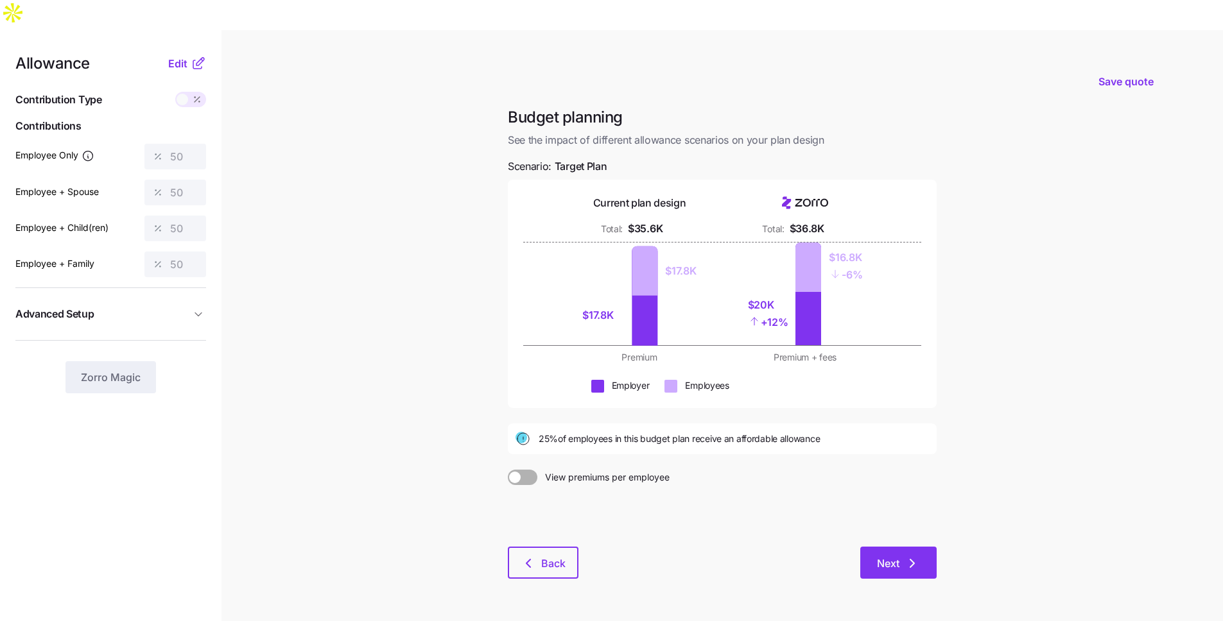
click at [904, 556] on icon "button" at bounding box center [911, 563] width 15 height 15
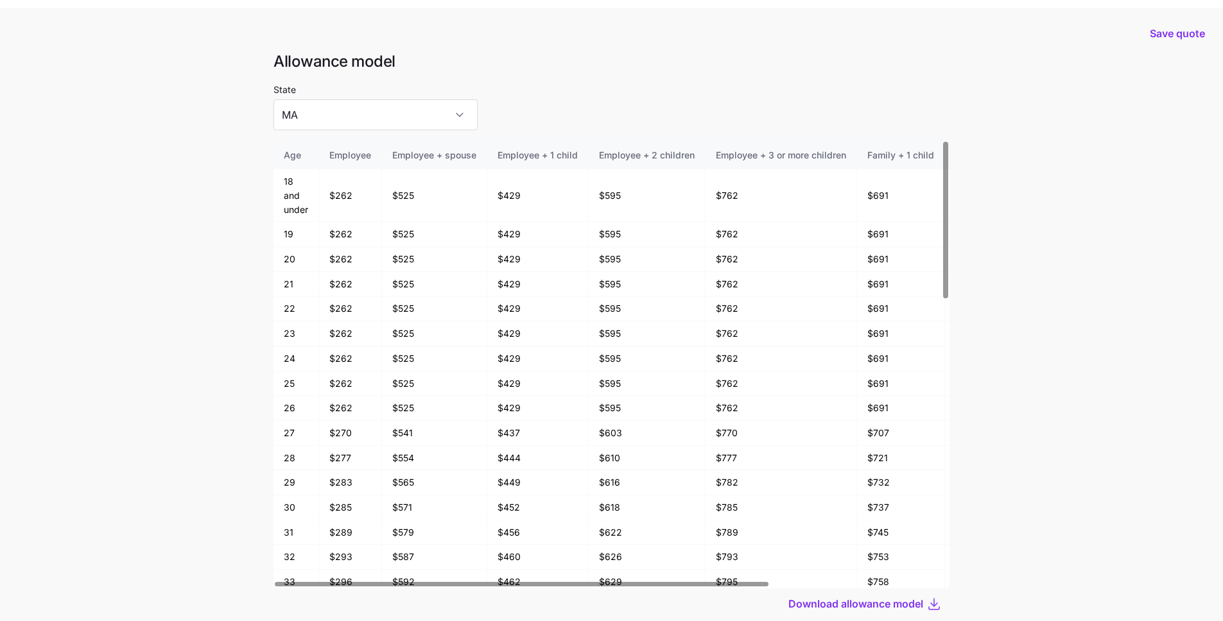
scroll to position [69, 0]
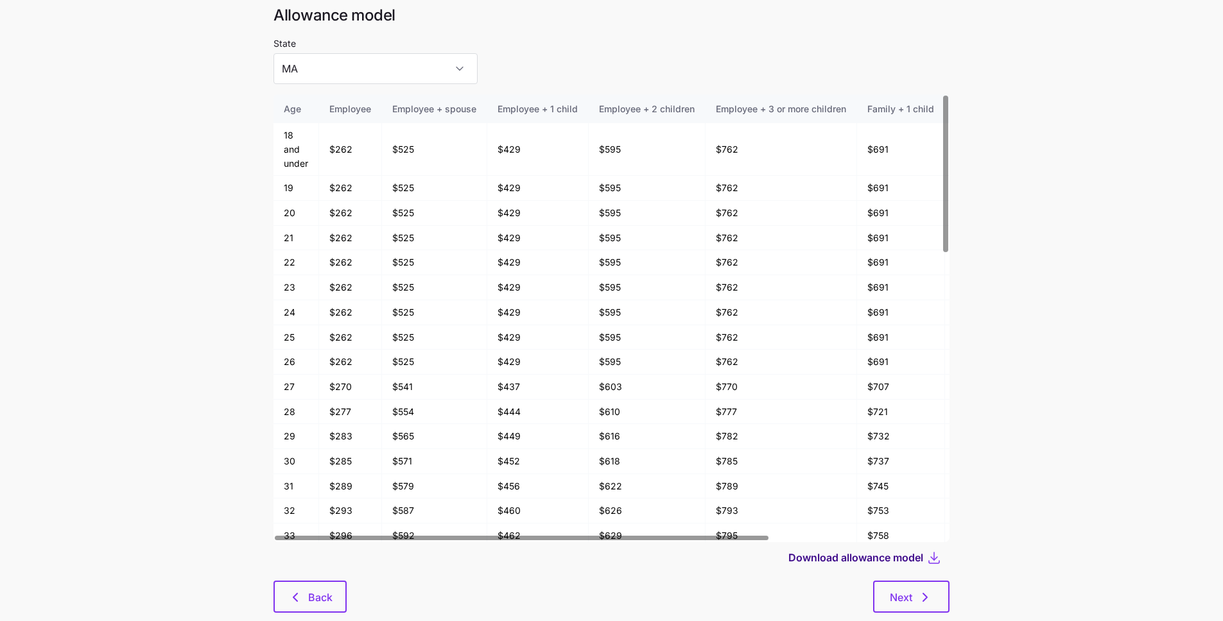
click at [909, 550] on span "Download allowance model" at bounding box center [855, 557] width 135 height 15
click at [912, 590] on span "Next" at bounding box center [911, 597] width 43 height 15
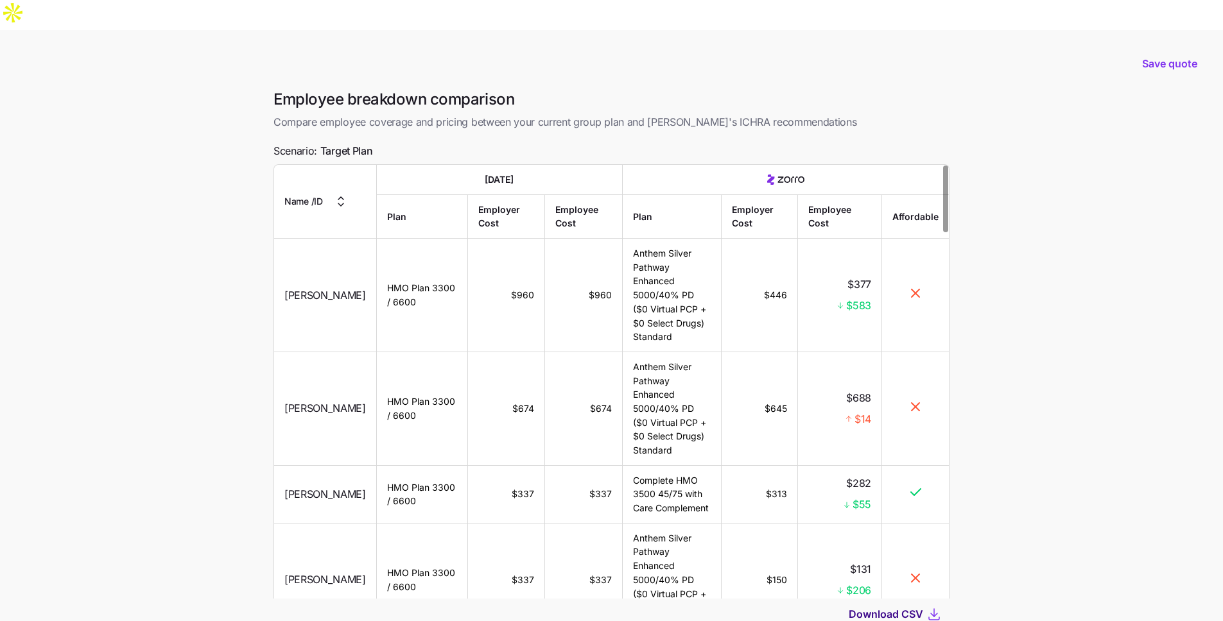
click at [861, 607] on span "Download CSV" at bounding box center [886, 614] width 74 height 15
click at [1154, 56] on span "Save quote" at bounding box center [1169, 63] width 55 height 15
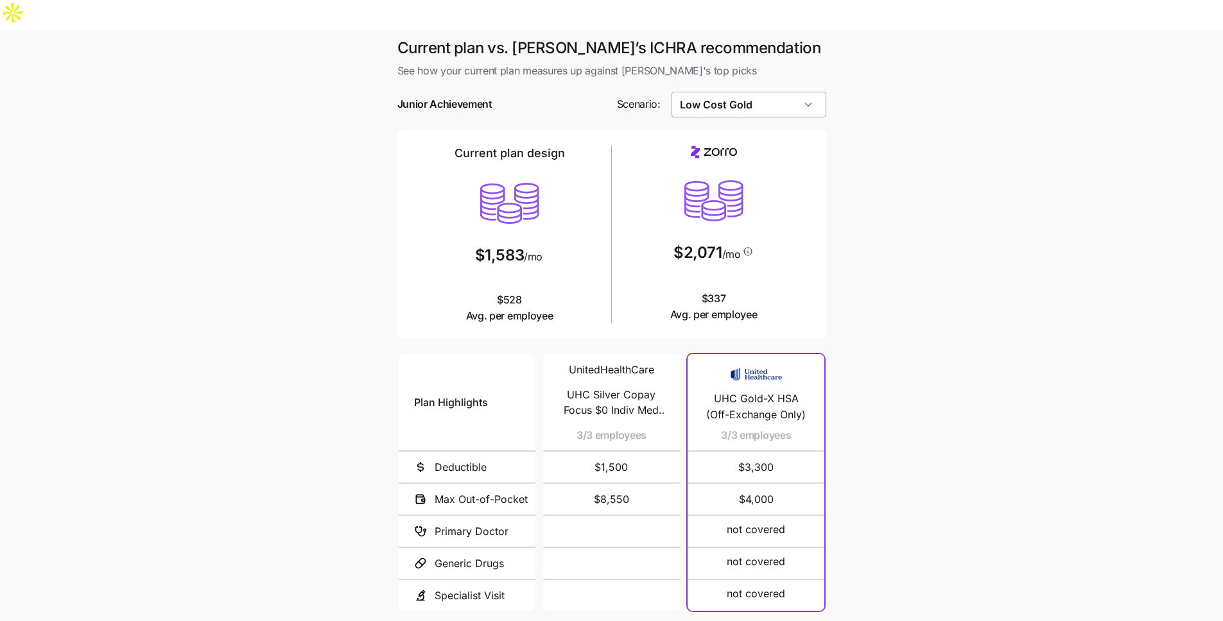
click at [801, 92] on input "Low Cost Gold" at bounding box center [748, 105] width 155 height 26
click at [775, 158] on div "Similar Care" at bounding box center [749, 158] width 144 height 24
click at [716, 92] on input "Similar Care" at bounding box center [748, 105] width 155 height 26
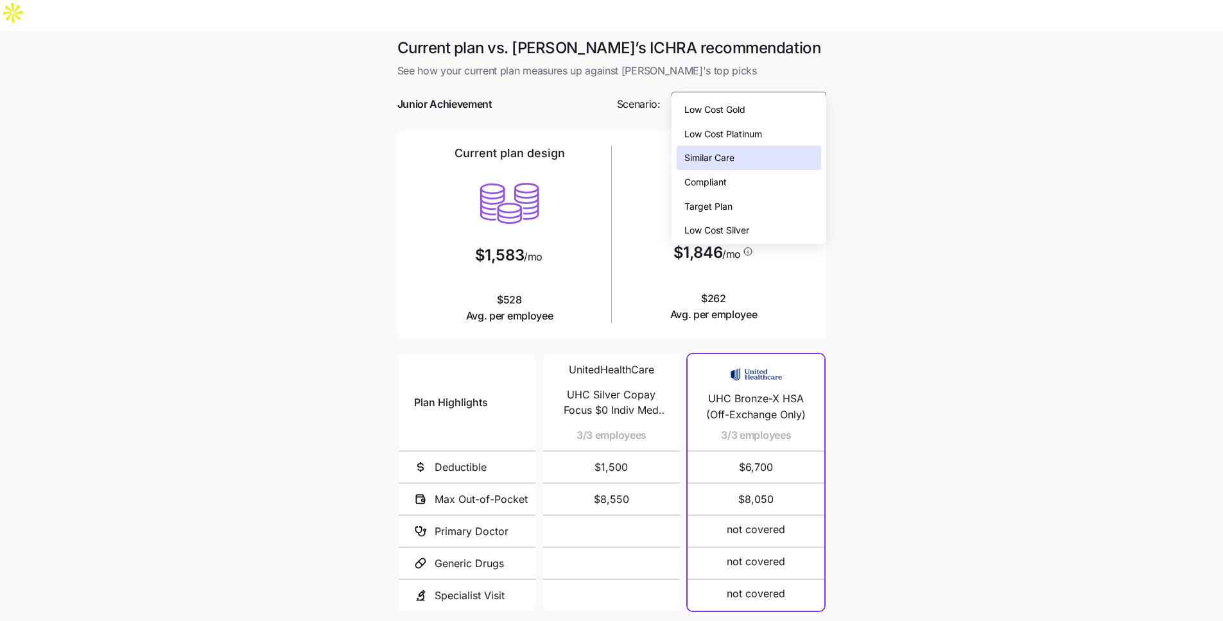
click at [740, 235] on span "Low Cost Silver" at bounding box center [716, 230] width 65 height 14
type input "Low Cost Silver"
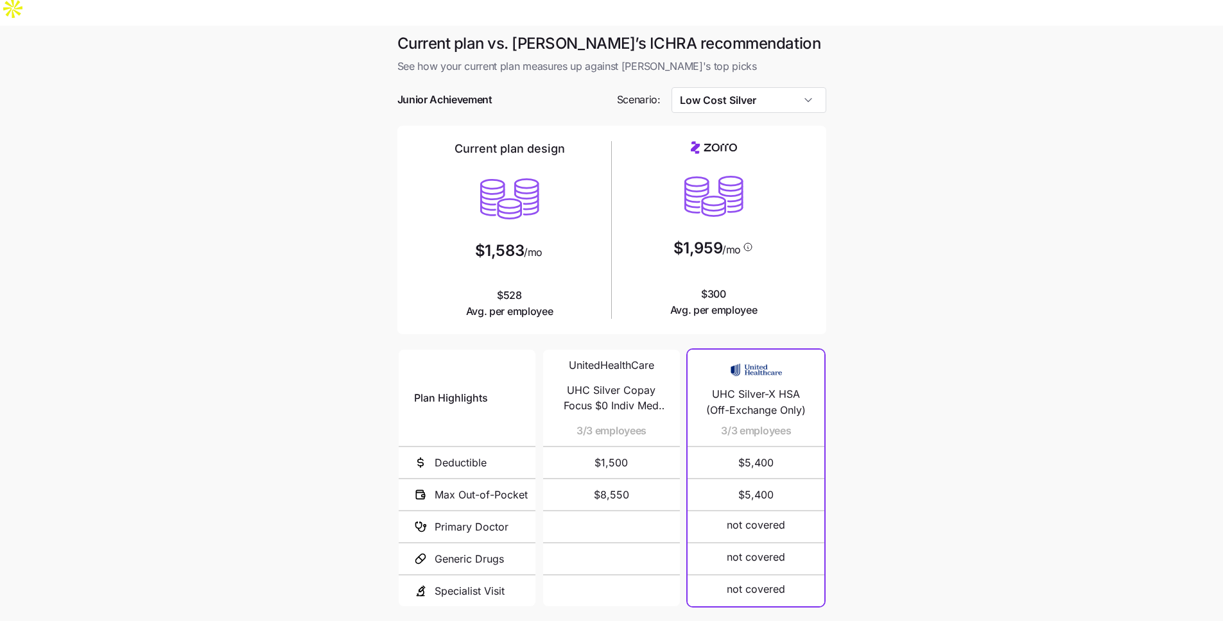
scroll to position [12, 0]
